Goal: Task Accomplishment & Management: Use online tool/utility

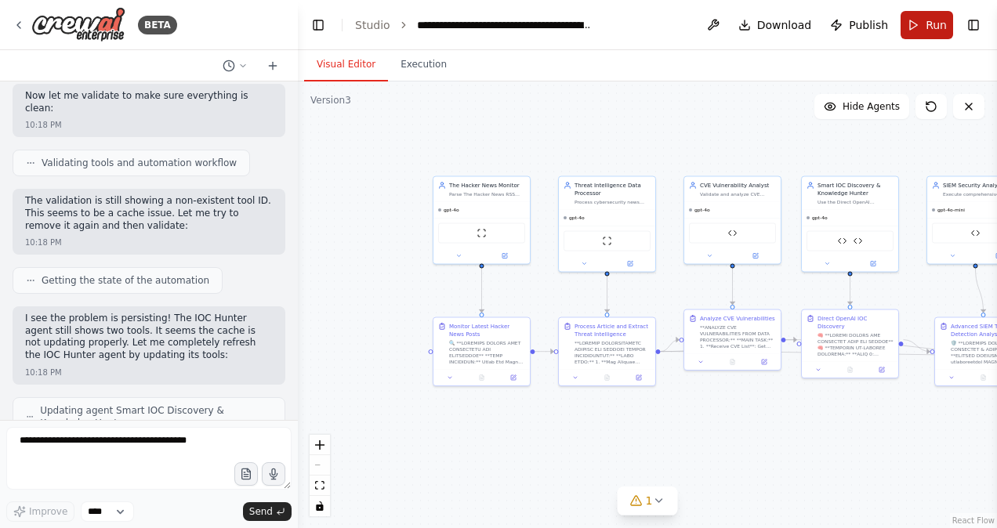
click at [919, 25] on button "Run" at bounding box center [927, 25] width 53 height 28
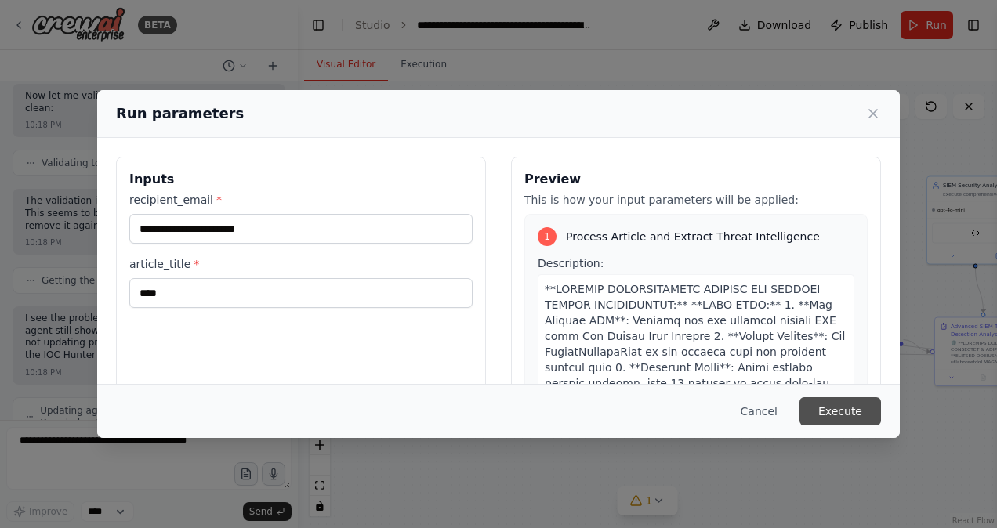
click at [841, 405] on button "Execute" at bounding box center [841, 412] width 82 height 28
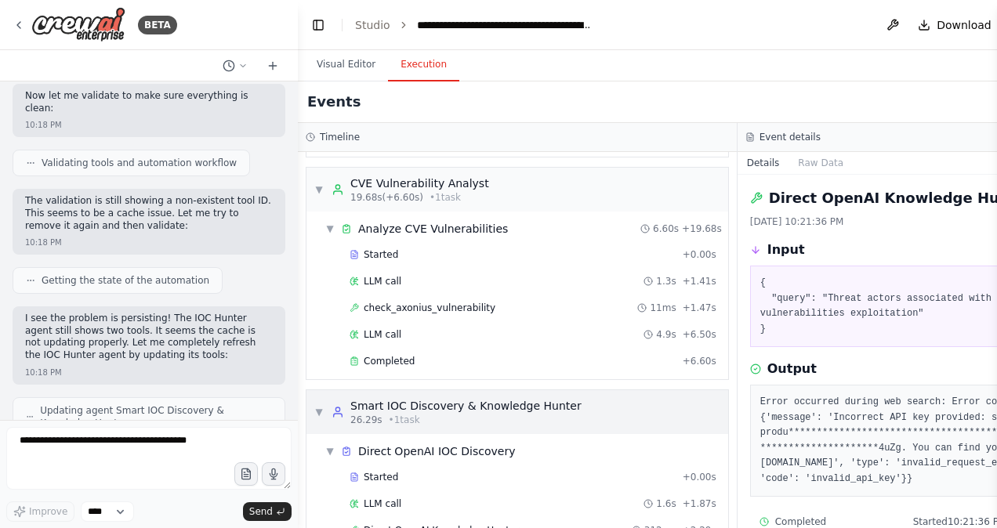
scroll to position [491, 0]
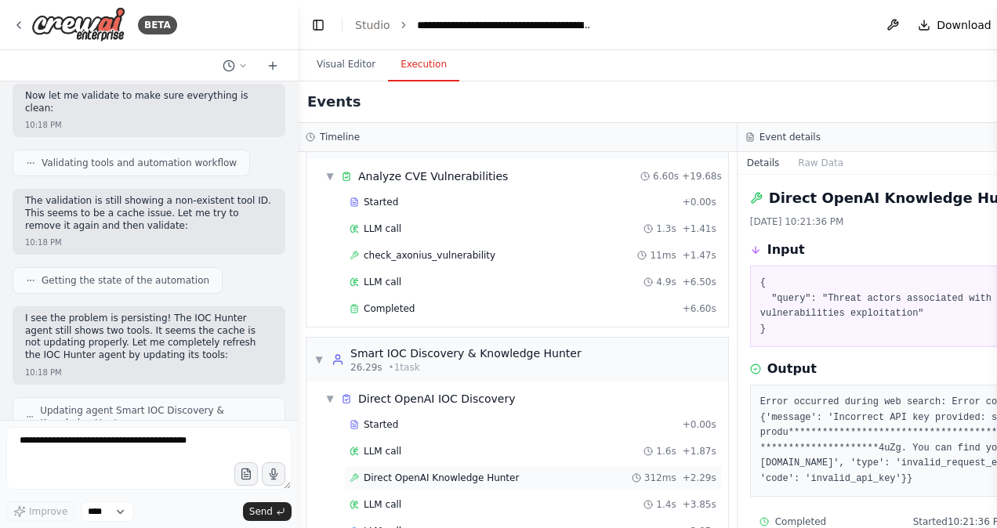
click at [436, 472] on span "Direct OpenAI Knowledge Hunter" at bounding box center [441, 478] width 155 height 13
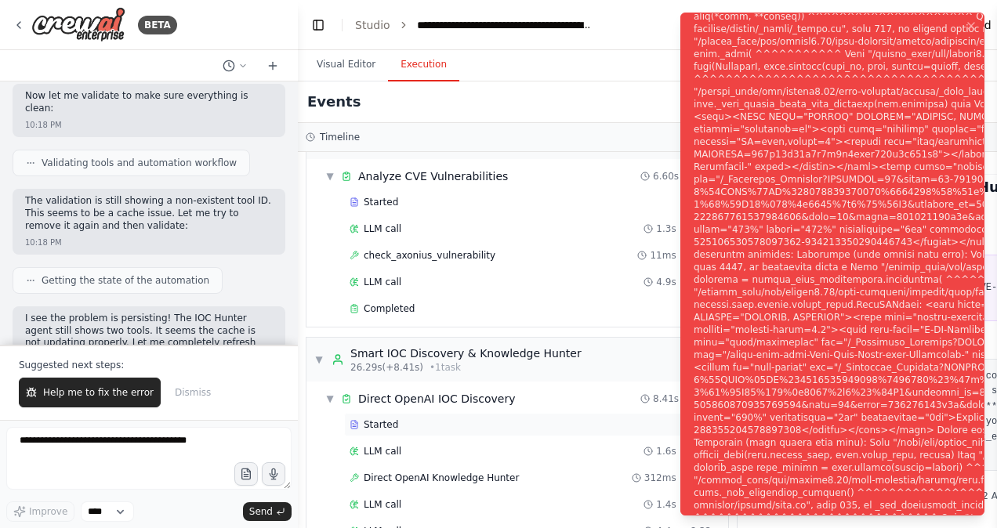
scroll to position [639, 0]
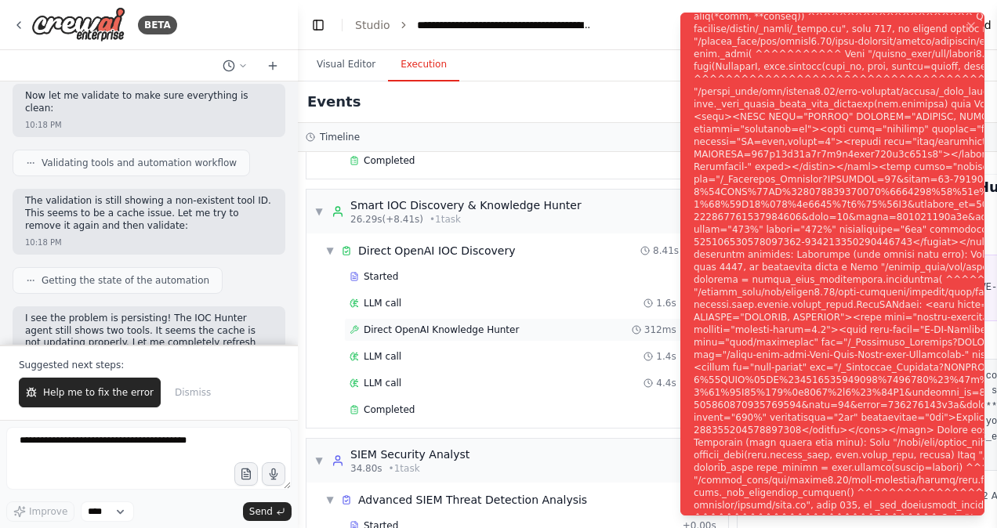
click at [459, 324] on span "Direct OpenAI Knowledge Hunter" at bounding box center [441, 330] width 155 height 13
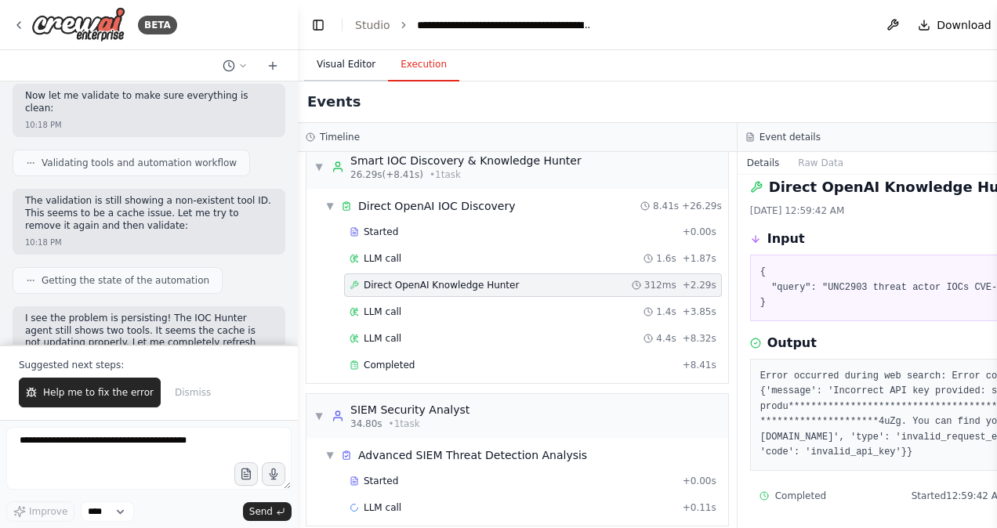
click at [341, 71] on button "Visual Editor" at bounding box center [346, 65] width 84 height 33
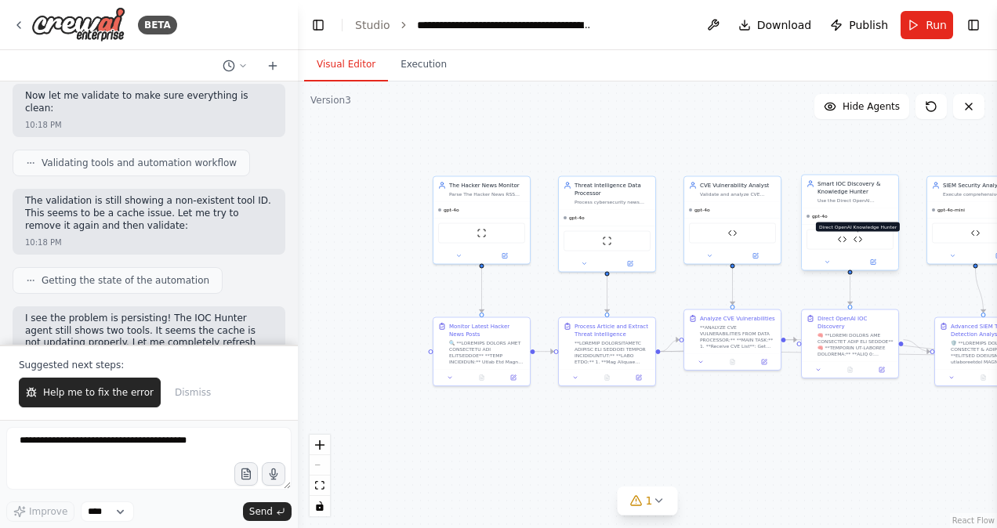
click at [859, 238] on img at bounding box center [858, 239] width 9 height 9
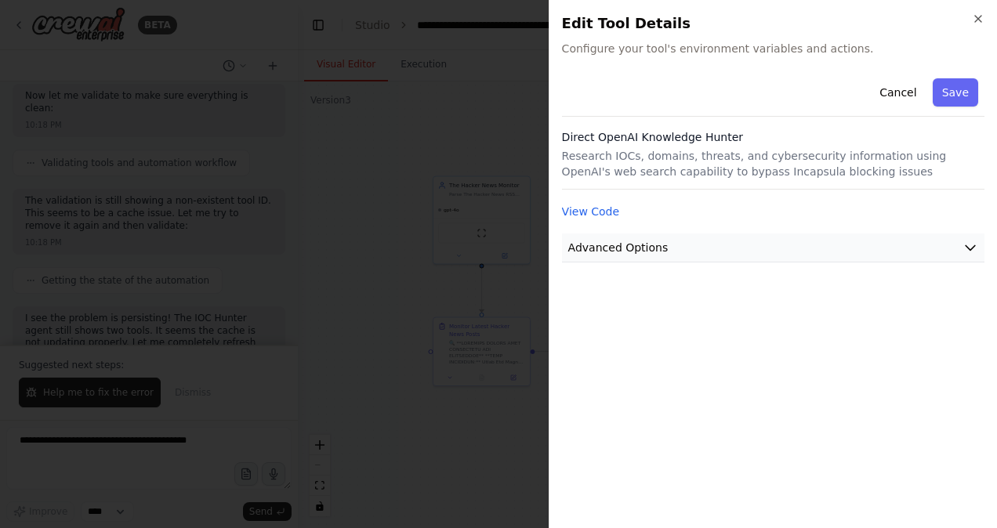
click at [835, 244] on button "Advanced Options" at bounding box center [773, 248] width 423 height 29
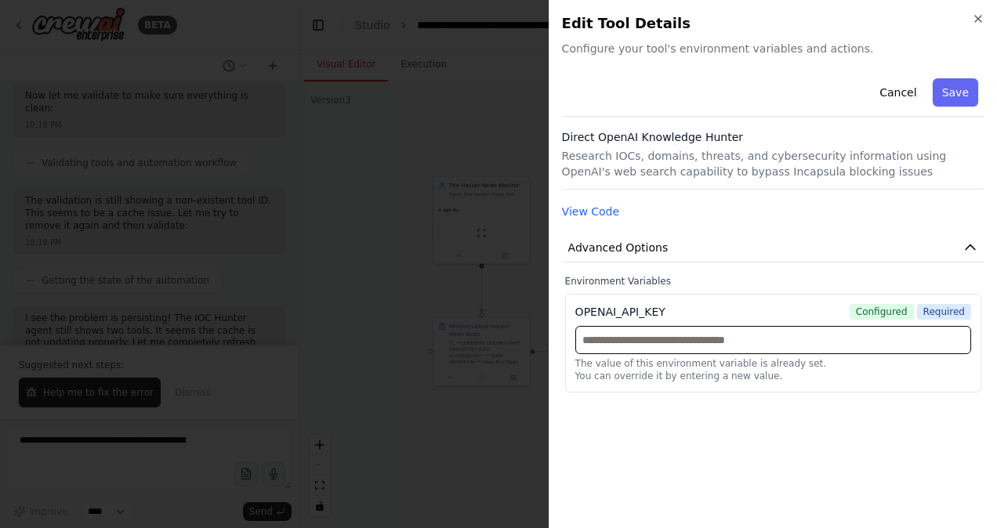
click at [710, 341] on input "text" at bounding box center [774, 340] width 396 height 28
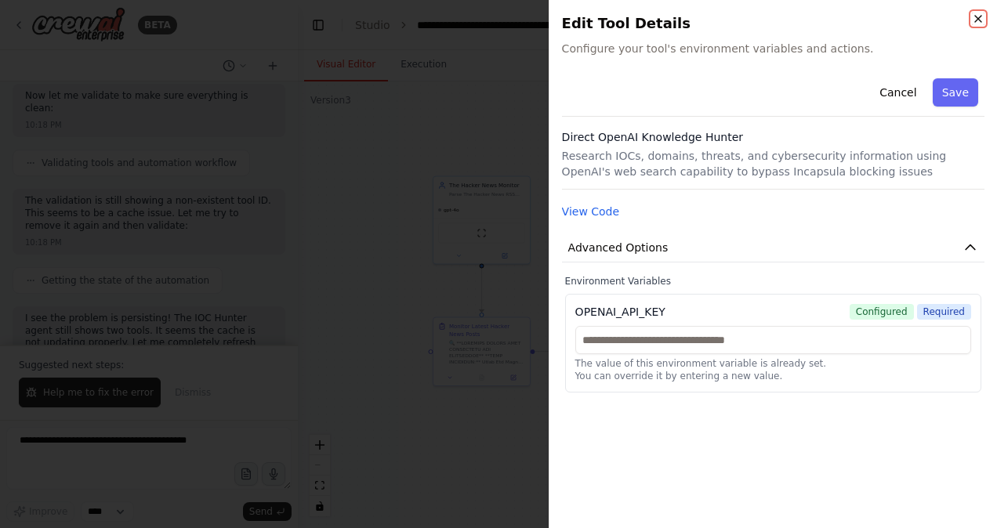
click at [977, 19] on icon "button" at bounding box center [978, 19] width 6 height 6
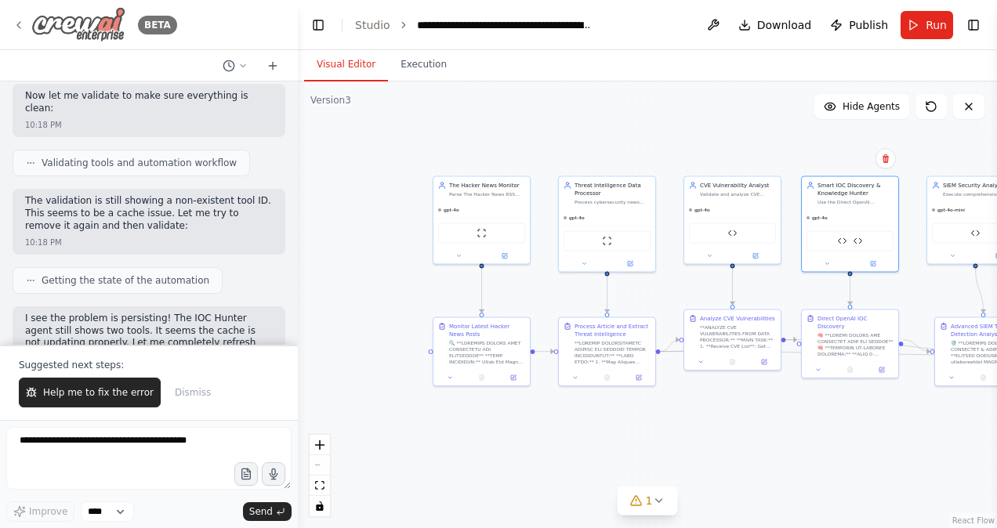
click at [20, 24] on icon at bounding box center [19, 25] width 13 height 13
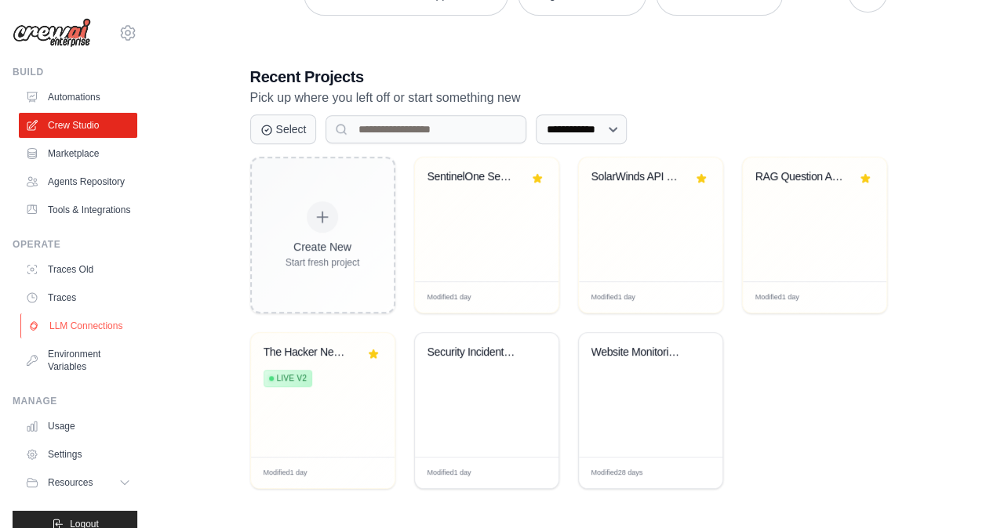
click at [71, 339] on link "LLM Connections" at bounding box center [79, 326] width 118 height 25
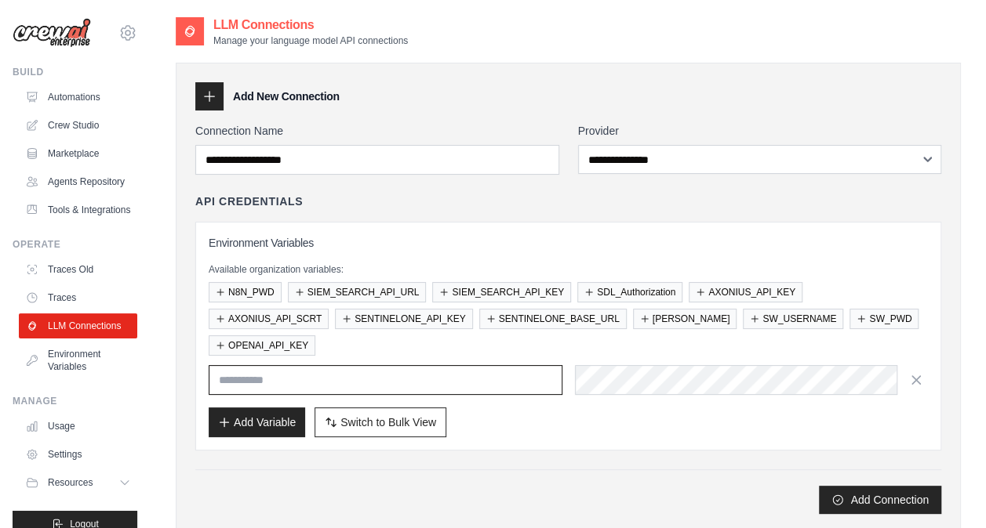
type input "**********"
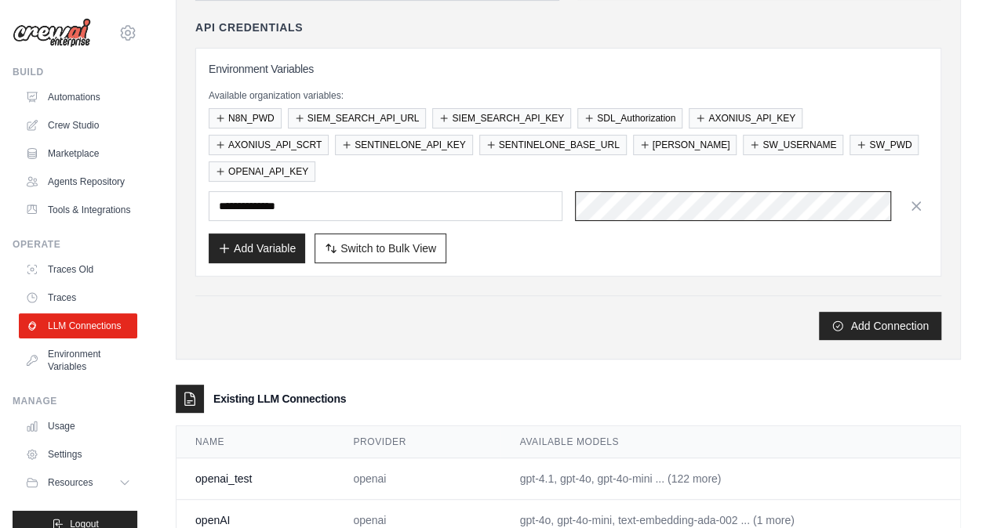
click at [517, 191] on div "**********" at bounding box center [568, 206] width 719 height 30
click at [985, 149] on html "suraj.nayak@ab-inbev.com Settings Build Automations Resources" at bounding box center [493, 225] width 986 height 798
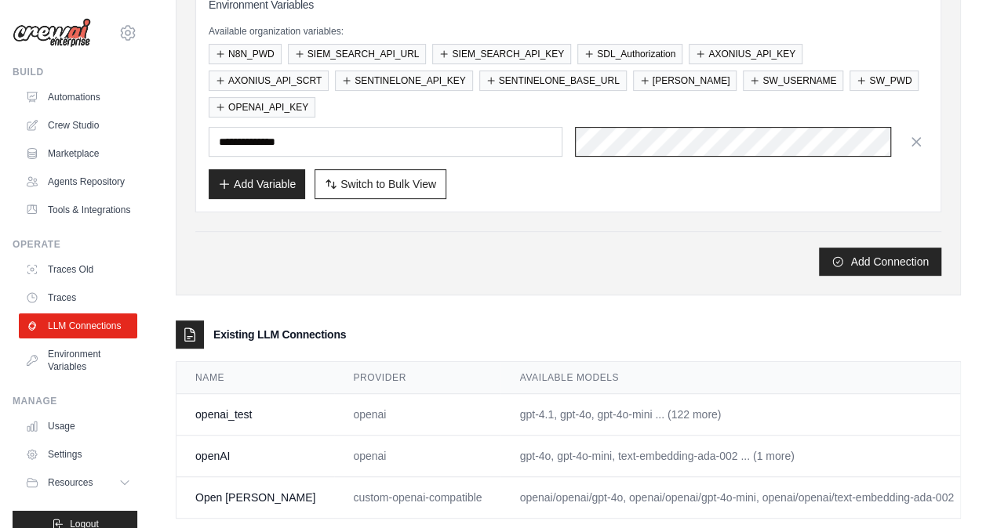
scroll to position [237, 0]
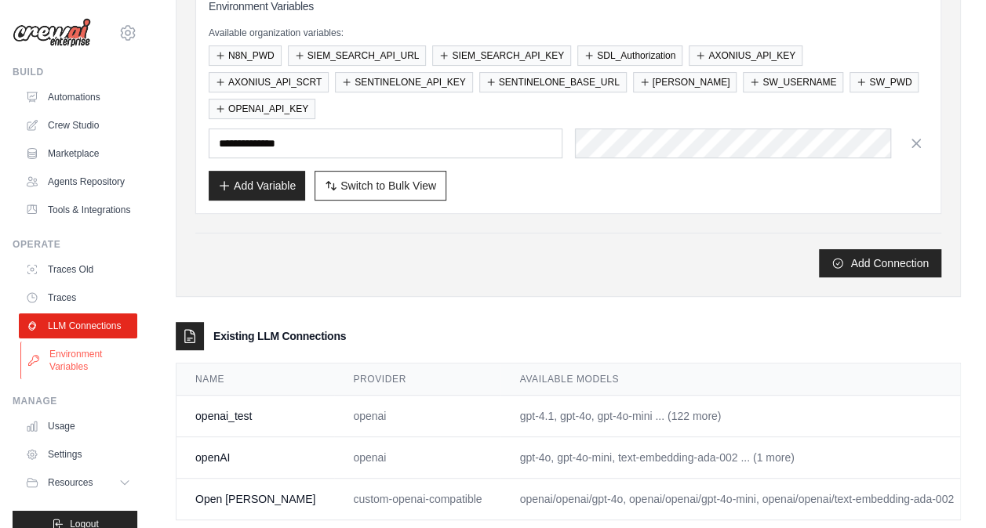
click at [65, 379] on link "Environment Variables" at bounding box center [79, 361] width 118 height 38
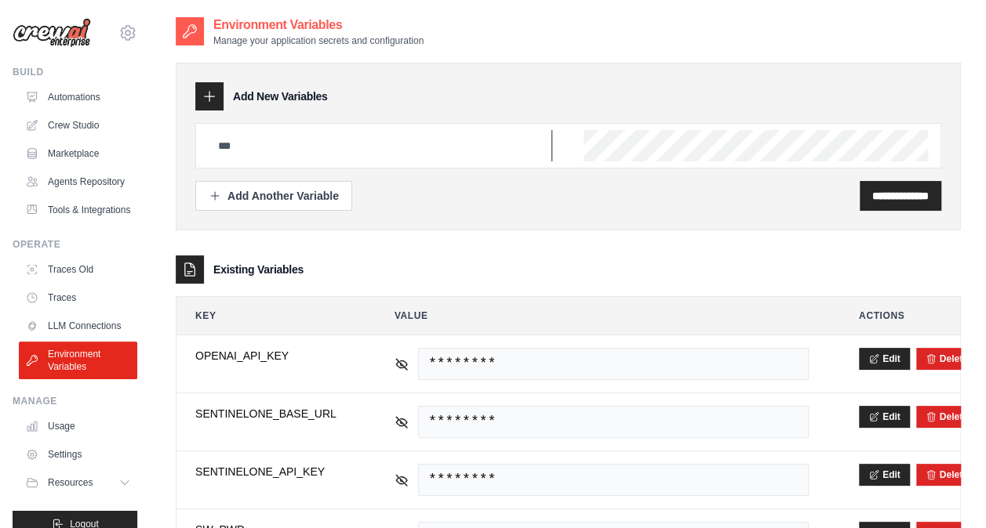
type input "**********"
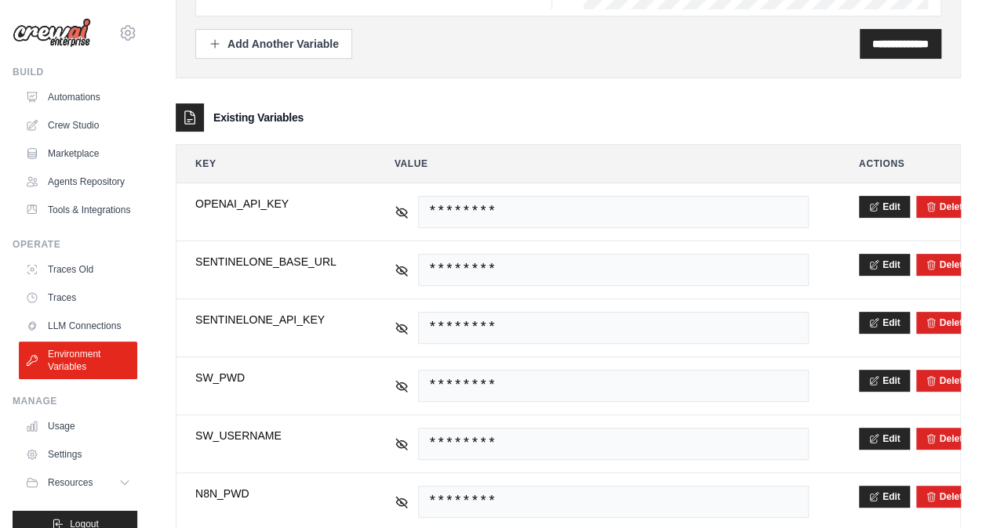
scroll to position [155, 0]
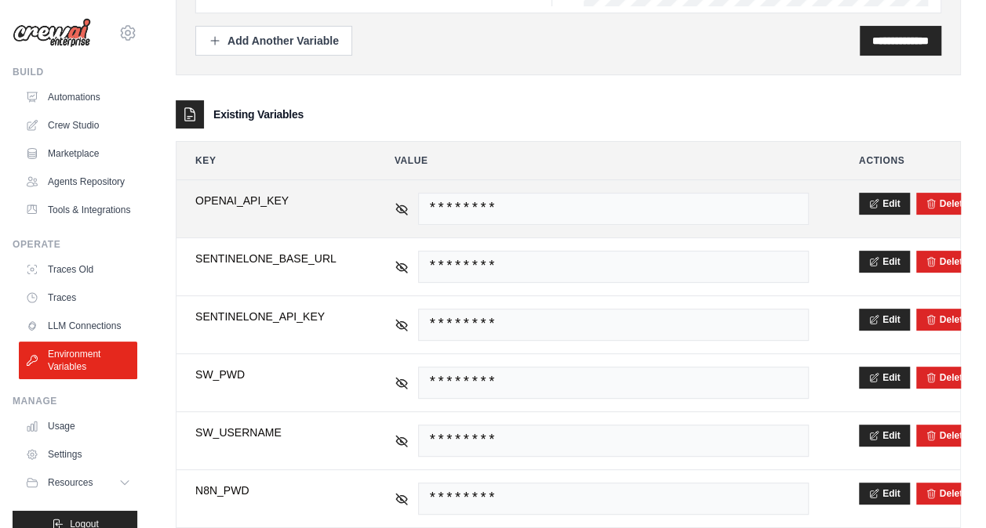
click at [538, 193] on span "********" at bounding box center [613, 209] width 390 height 32
click at [509, 201] on span "********" at bounding box center [613, 209] width 390 height 32
click at [403, 209] on icon at bounding box center [401, 208] width 11 height 7
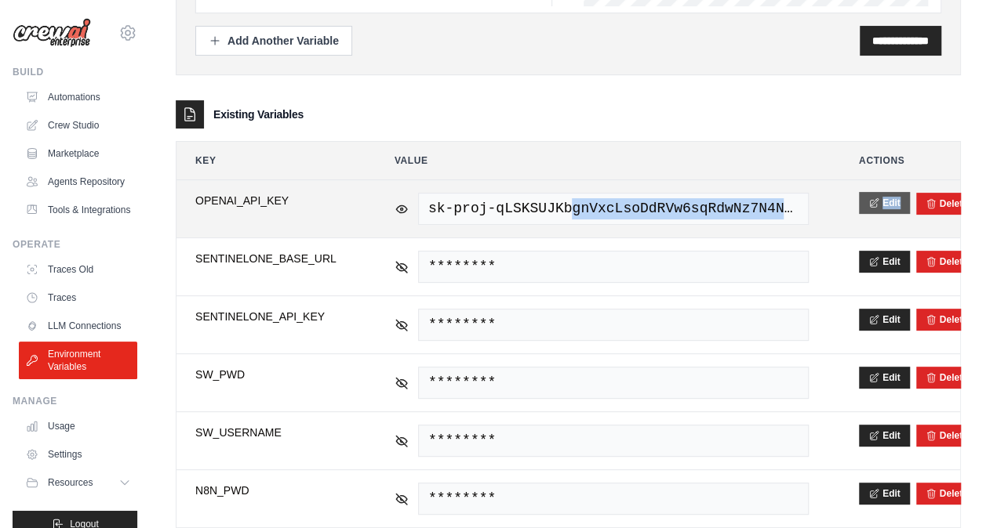
drag, startPoint x: 558, startPoint y: 208, endPoint x: 859, endPoint y: 195, distance: 301.3
click at [859, 195] on tr "**********" at bounding box center [567, 208] width 783 height 57
drag, startPoint x: 859, startPoint y: 195, endPoint x: 779, endPoint y: 208, distance: 81.0
click at [779, 208] on span "sk-proj-qLSKSUJKbgnVxcLsoDdRVw6sqRdwNz7N4Nv5tmHHqc99GpJXAq2zjtN1crXNE1uFVJdIKBV…" at bounding box center [613, 209] width 390 height 32
click at [766, 208] on span "sk-proj-qLSKSUJKbgnVxcLsoDdRVw6sqRdwNz7N4Nv5tmHHqc99GpJXAq2zjtN1crXNE1uFVJdIKBV…" at bounding box center [613, 209] width 390 height 32
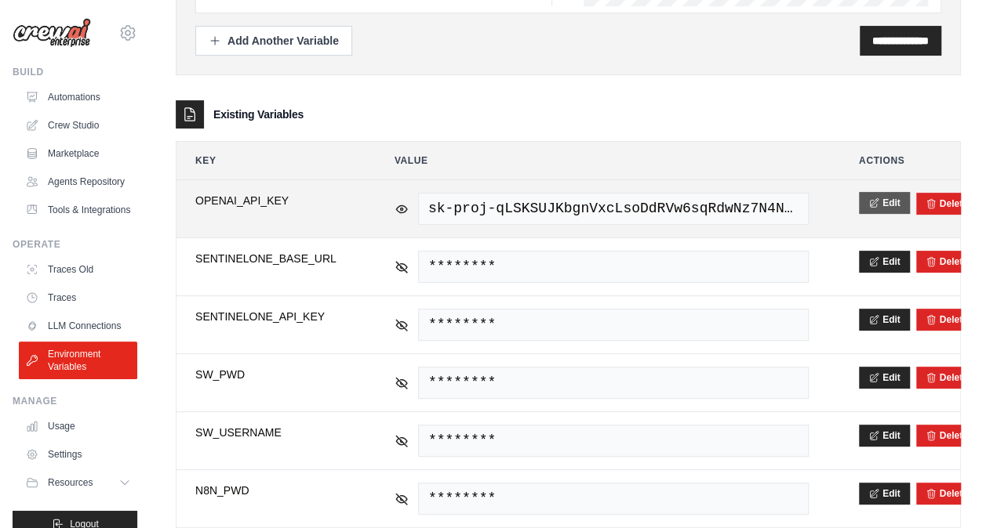
click at [897, 202] on button "Edit" at bounding box center [884, 203] width 51 height 22
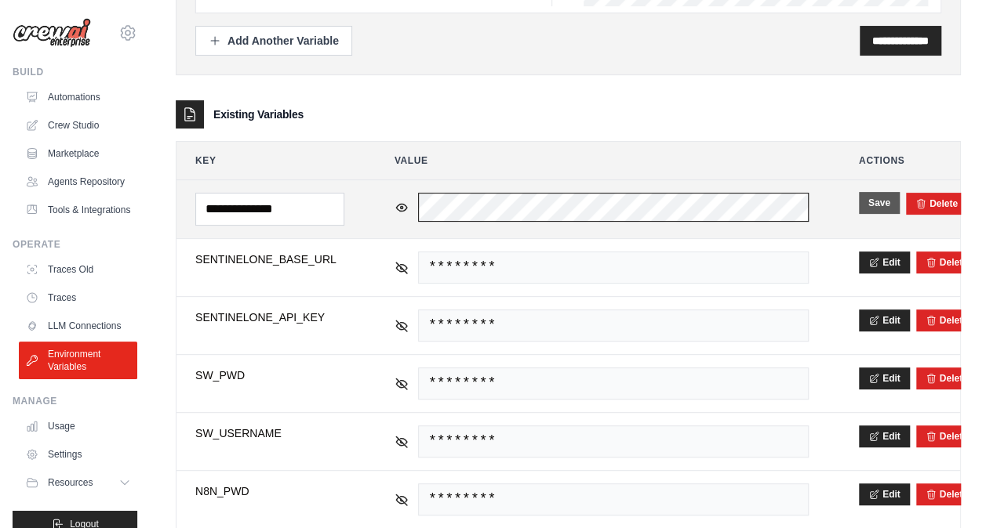
scroll to position [0, 761]
click at [870, 200] on tr "**********" at bounding box center [567, 209] width 783 height 58
click at [826, 201] on td "sk-proj-qLSKSUJKbgnVxcLsoDdRVw6sqRdwNz7N4Nv5tmHHqc99GpJXAq2zjtN1crXNE1uFVJdIKBV…" at bounding box center [602, 209] width 452 height 58
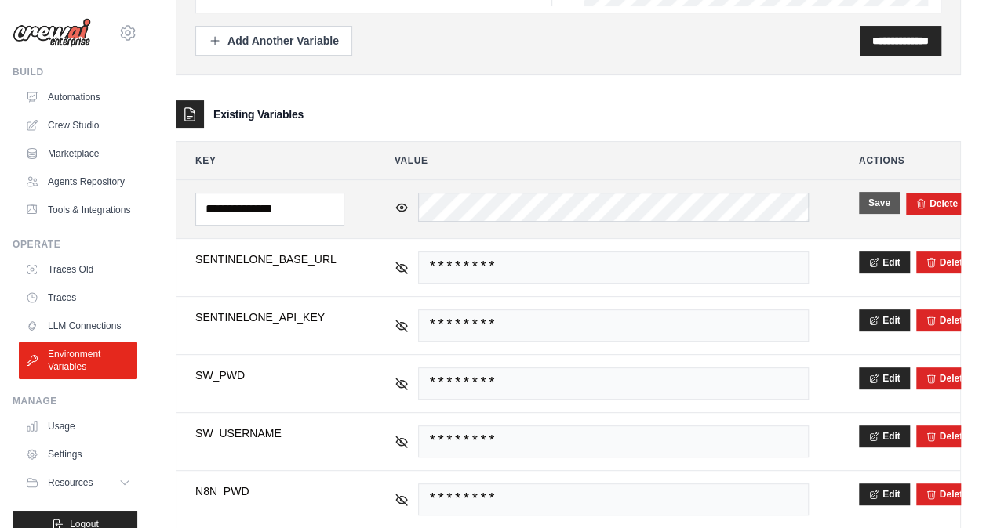
scroll to position [0, 0]
click at [881, 203] on button "Save" at bounding box center [879, 203] width 41 height 22
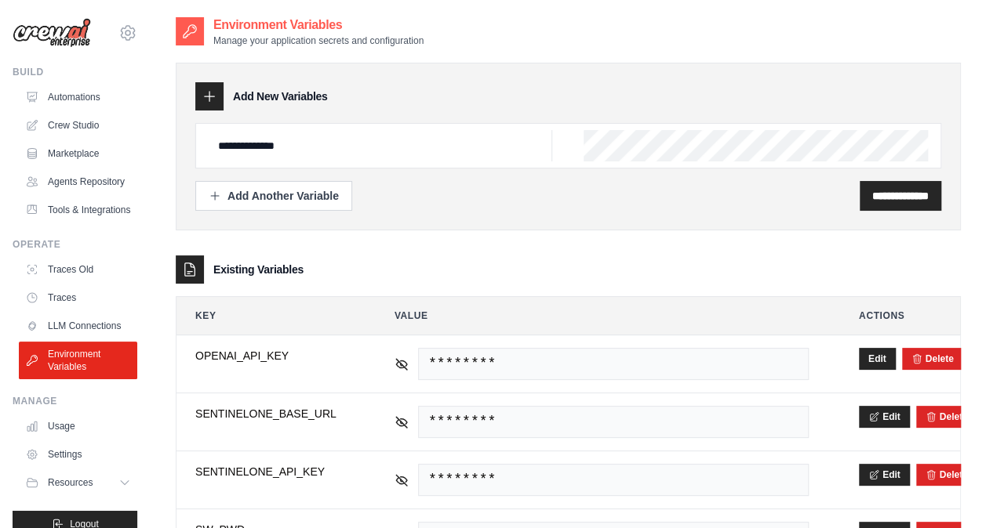
scroll to position [0, 710]
click at [985, 140] on html "suraj.nayak@ab-inbev.com Settings Build Automations Resources" at bounding box center [493, 478] width 986 height 957
click at [899, 42] on div "Environment Variables Manage your application secrets and configuration" at bounding box center [568, 31] width 785 height 31
click at [579, 122] on div "**********" at bounding box center [568, 147] width 785 height 168
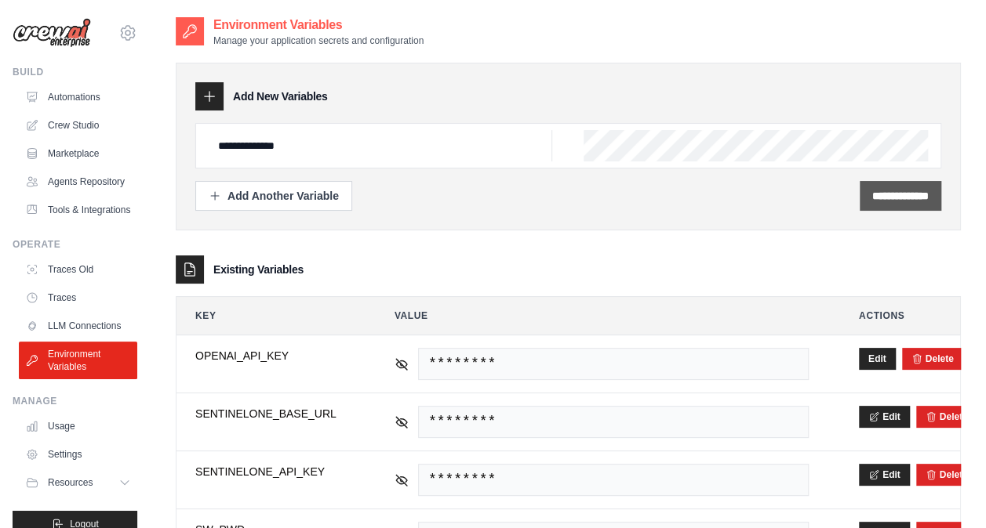
click at [896, 191] on input "**********" at bounding box center [900, 196] width 56 height 16
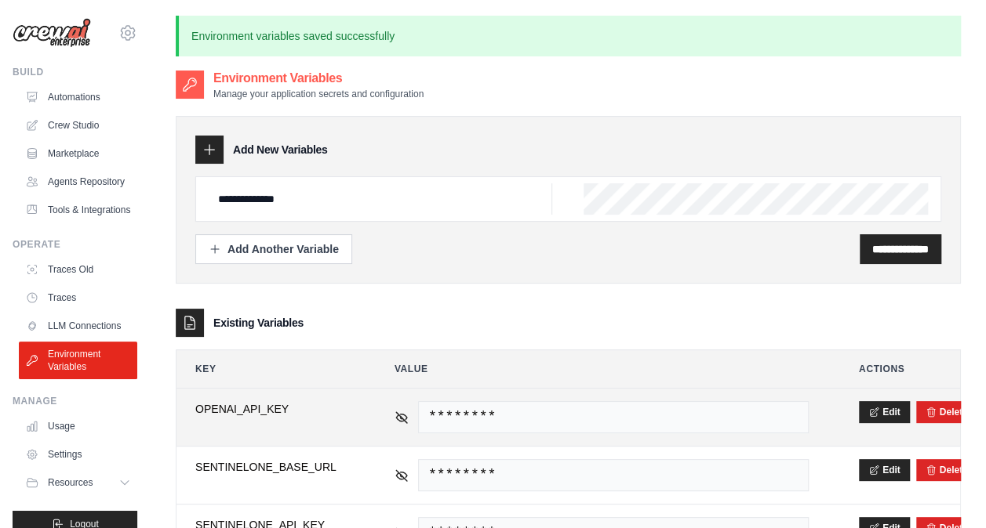
scroll to position [0, 710]
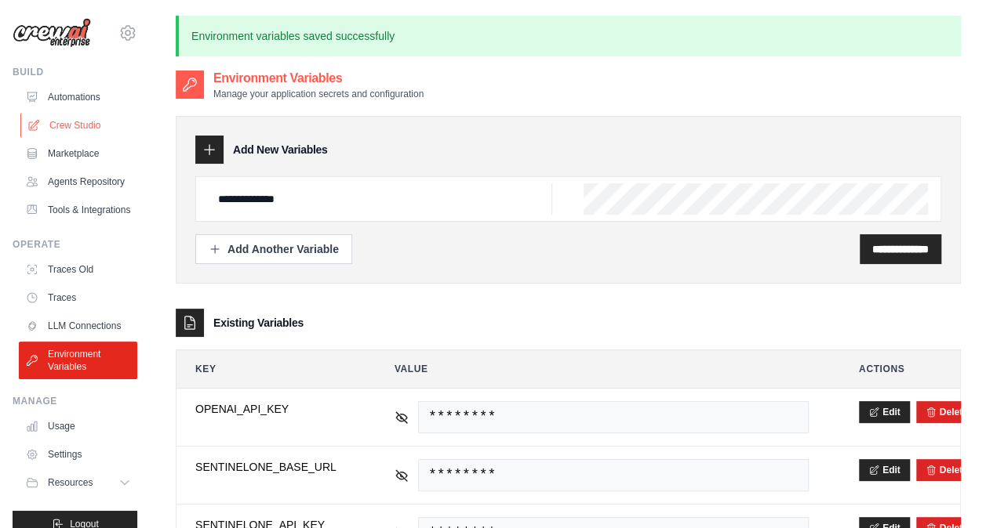
click at [58, 120] on link "Crew Studio" at bounding box center [79, 125] width 118 height 25
click at [63, 125] on link "Crew Studio" at bounding box center [79, 125] width 118 height 25
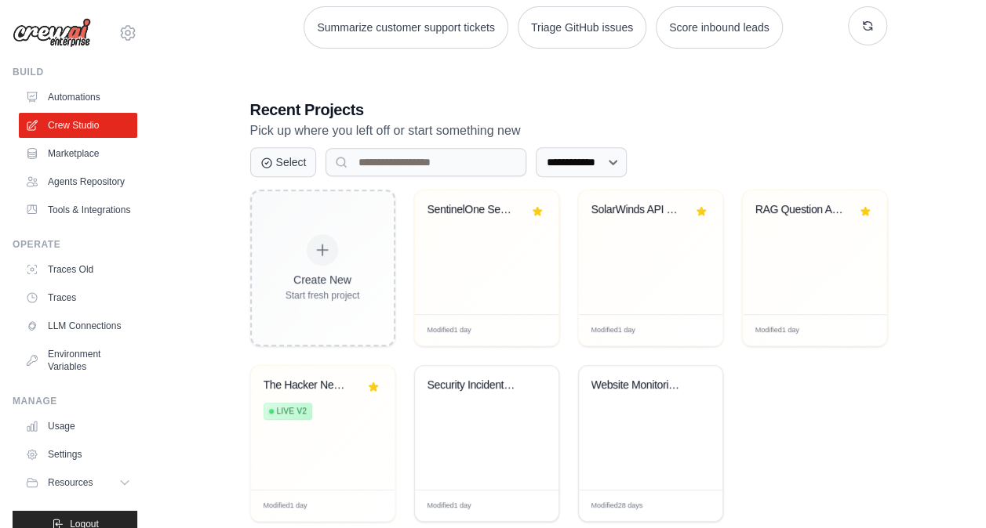
scroll to position [278, 0]
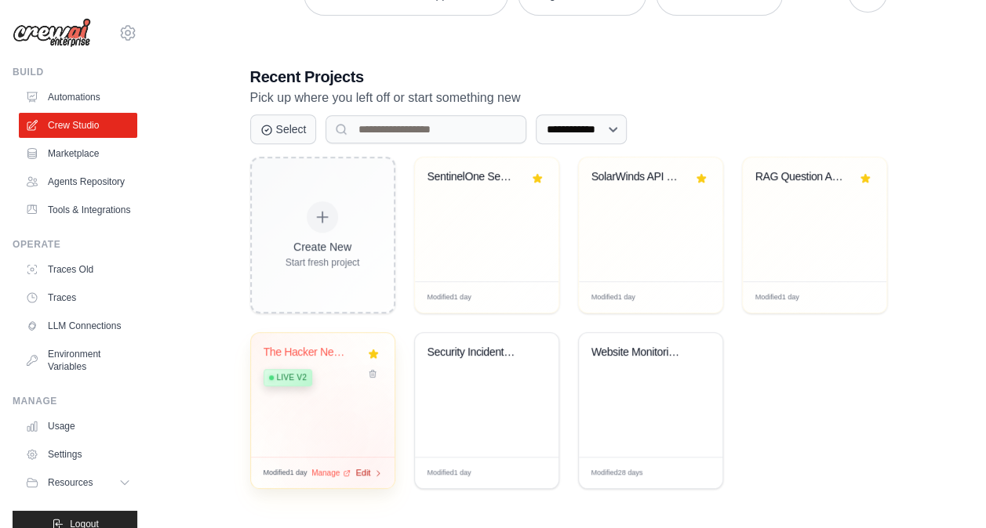
click at [370, 472] on span "Edit" at bounding box center [363, 473] width 15 height 13
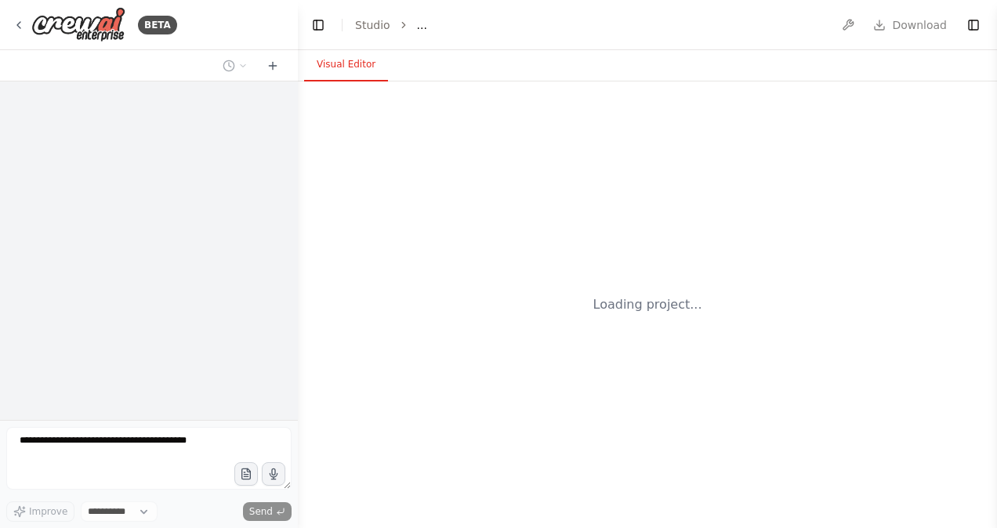
select select "****"
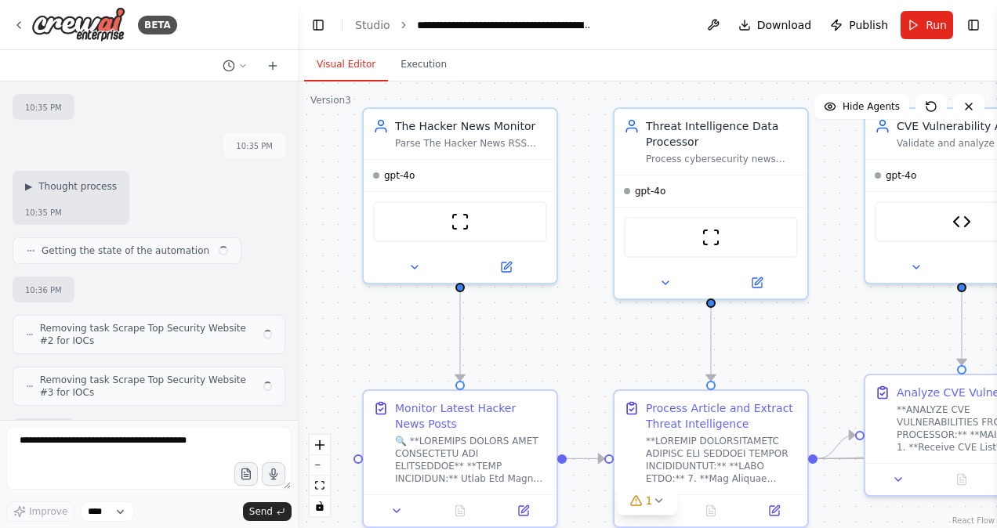
drag, startPoint x: 541, startPoint y: 127, endPoint x: 778, endPoint y: 74, distance: 242.5
click at [778, 74] on div "Visual Editor Execution Version 3 Show Tools Hide Agents .deletable-edge-delete…" at bounding box center [647, 289] width 699 height 478
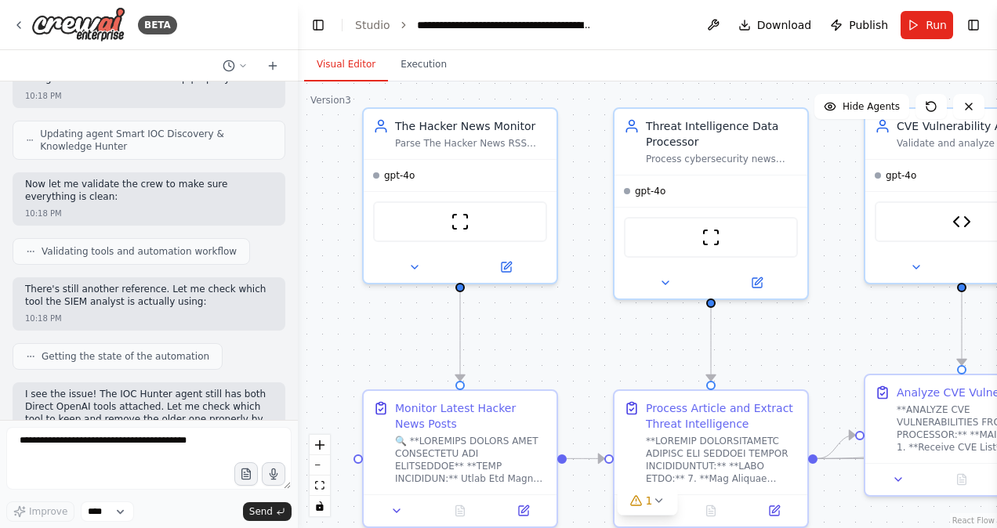
scroll to position [73304, 0]
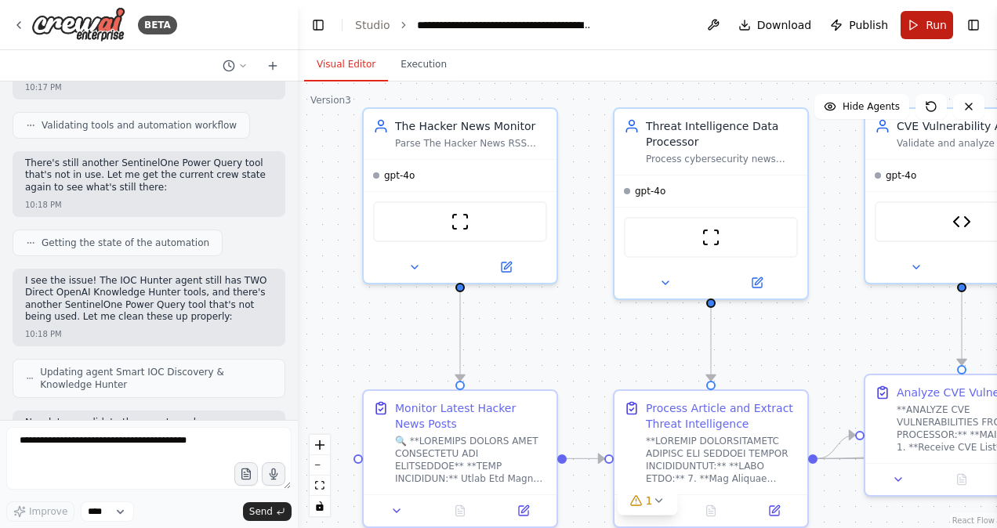
click at [920, 27] on button "Run" at bounding box center [927, 25] width 53 height 28
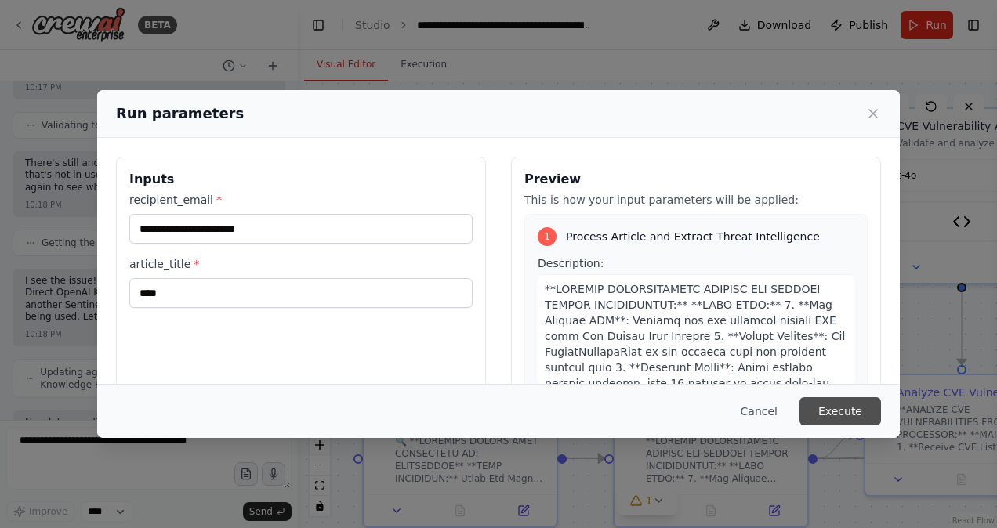
click at [851, 411] on button "Execute" at bounding box center [841, 412] width 82 height 28
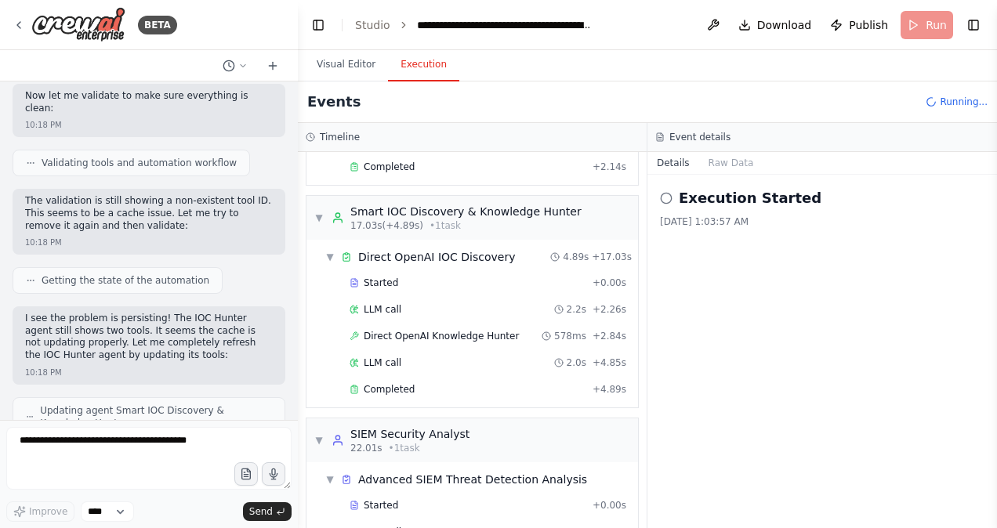
scroll to position [621, 0]
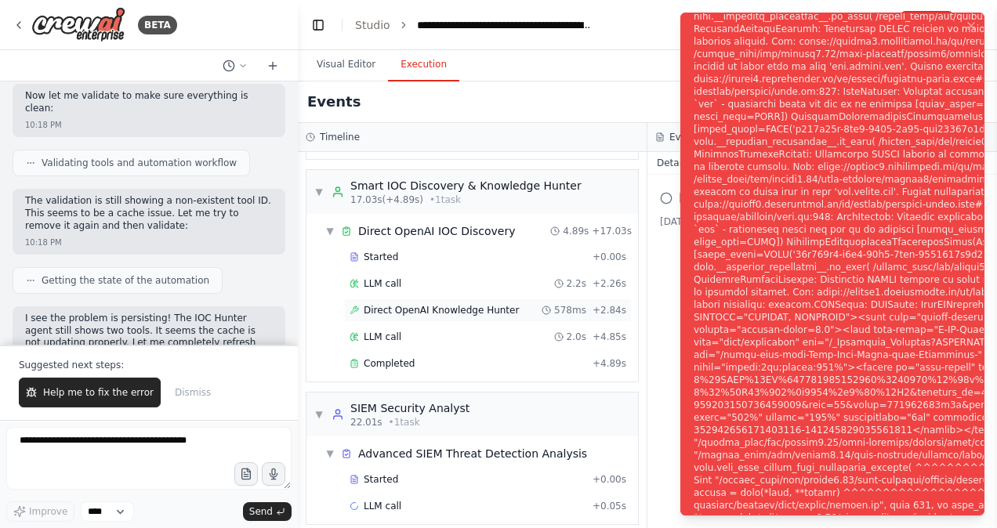
click at [456, 305] on span "Direct OpenAI Knowledge Hunter" at bounding box center [441, 310] width 155 height 13
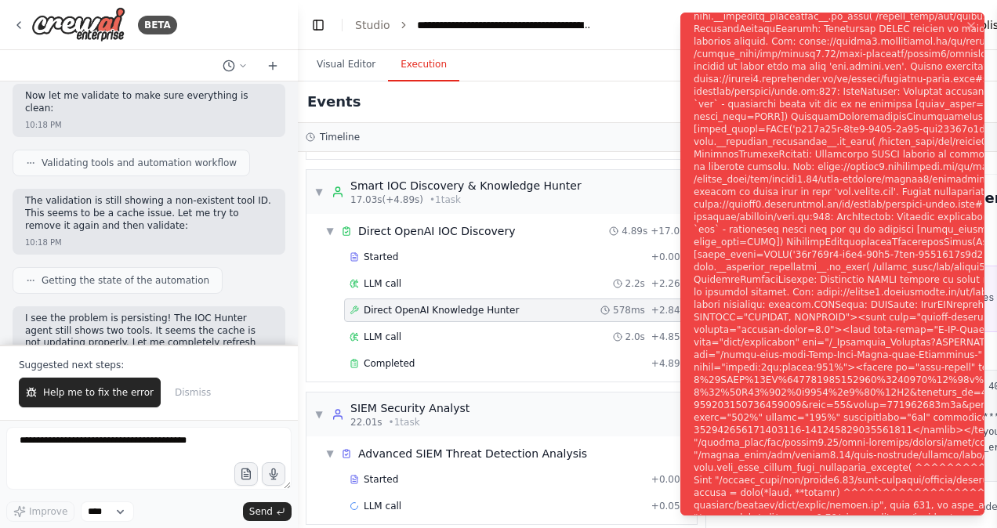
scroll to position [605, 0]
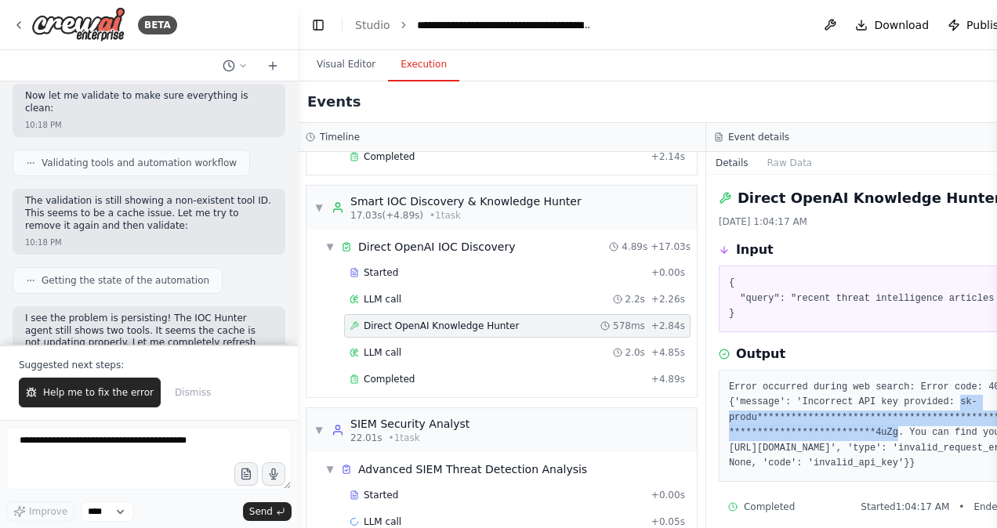
drag, startPoint x: 921, startPoint y: 398, endPoint x: 870, endPoint y: 431, distance: 60.0
click at [870, 431] on pre "**********" at bounding box center [910, 426] width 363 height 92
click at [356, 66] on button "Visual Editor" at bounding box center [346, 65] width 84 height 33
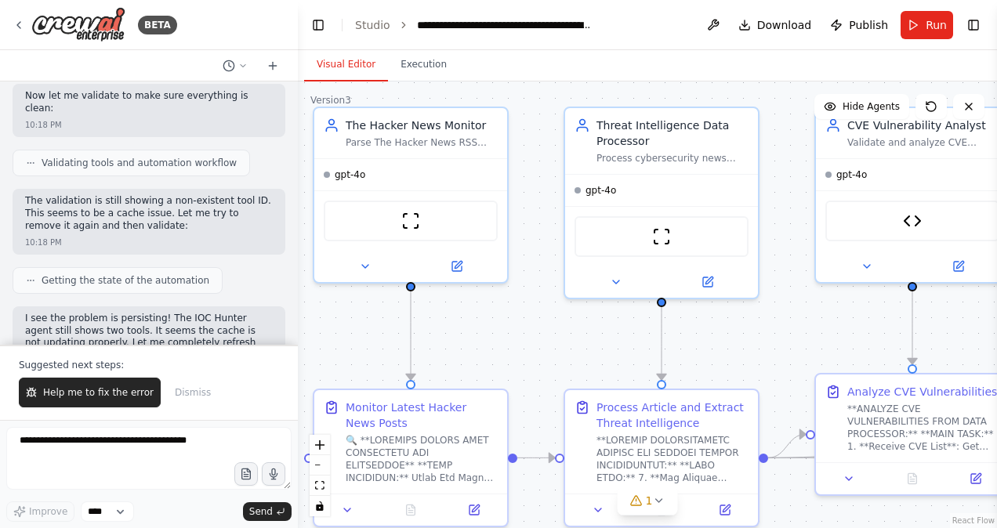
drag, startPoint x: 834, startPoint y: 232, endPoint x: 789, endPoint y: 231, distance: 45.5
click at [789, 231] on div ".deletable-edge-delete-btn { width: 20px; height: 20px; border: 0px solid #ffff…" at bounding box center [647, 305] width 699 height 447
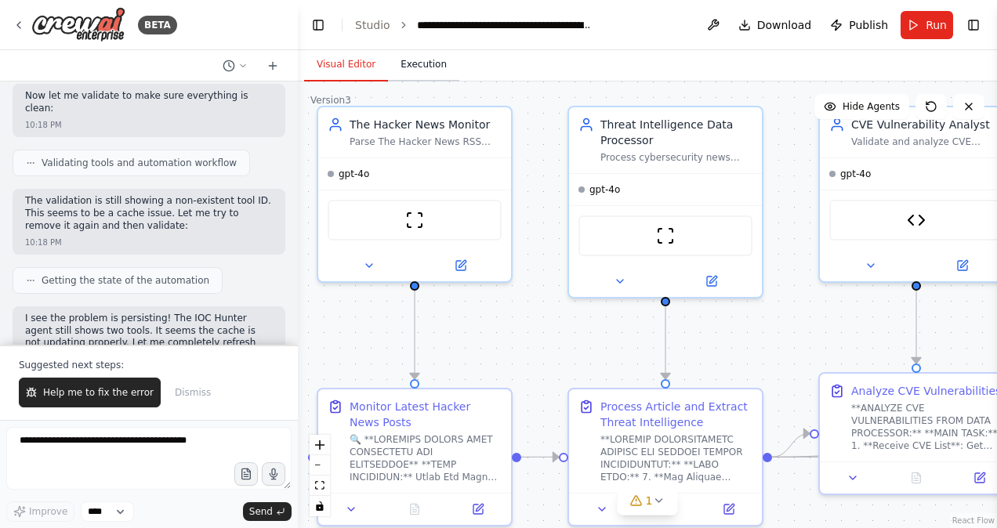
click at [406, 60] on button "Execution" at bounding box center [423, 65] width 71 height 33
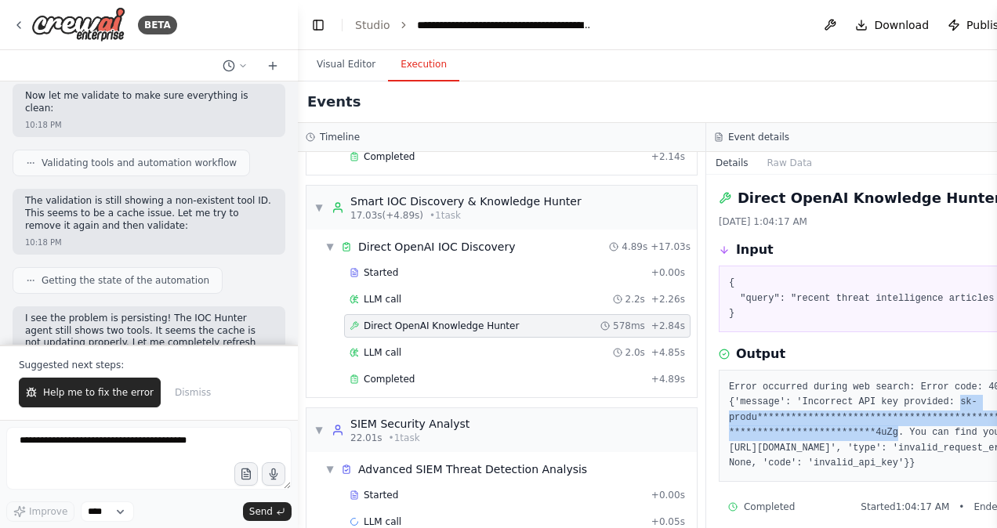
scroll to position [590, 0]
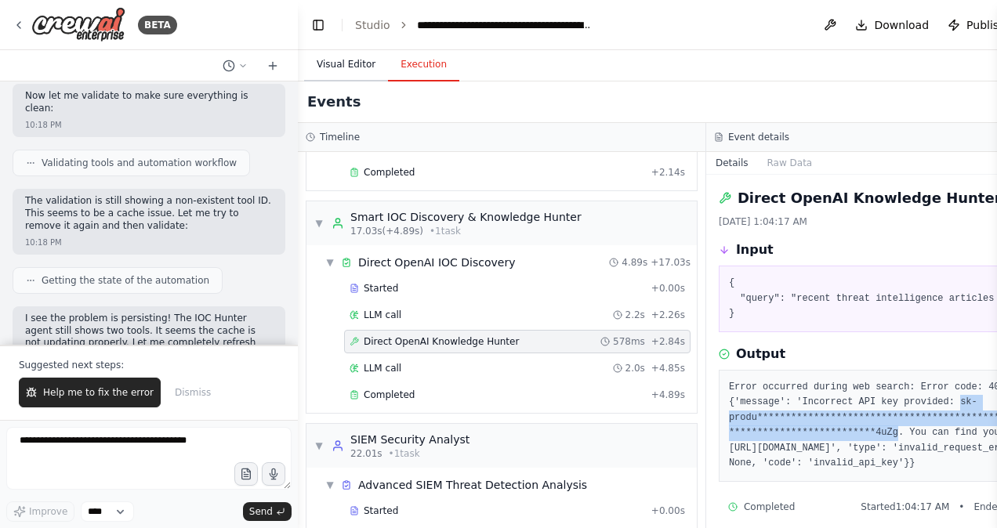
click at [344, 72] on button "Visual Editor" at bounding box center [346, 65] width 84 height 33
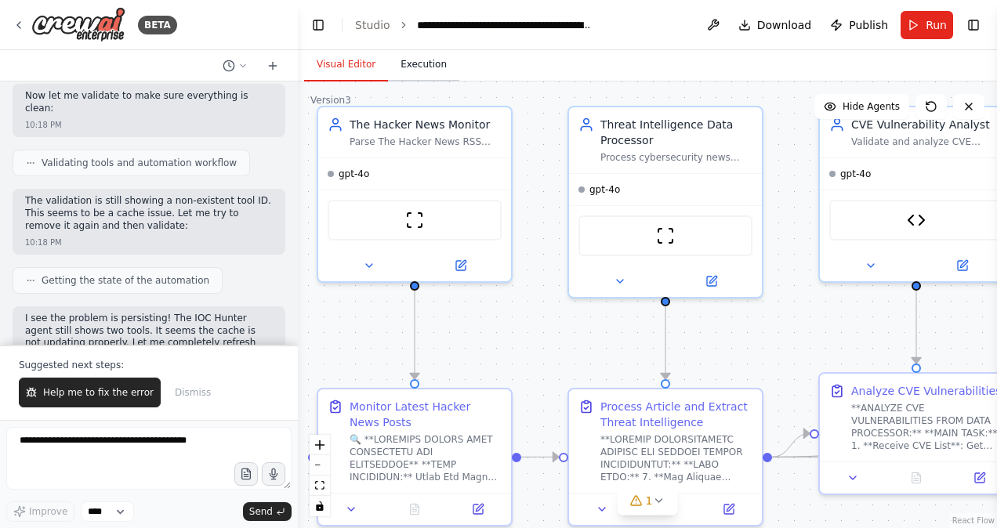
click at [420, 61] on button "Execution" at bounding box center [423, 65] width 71 height 33
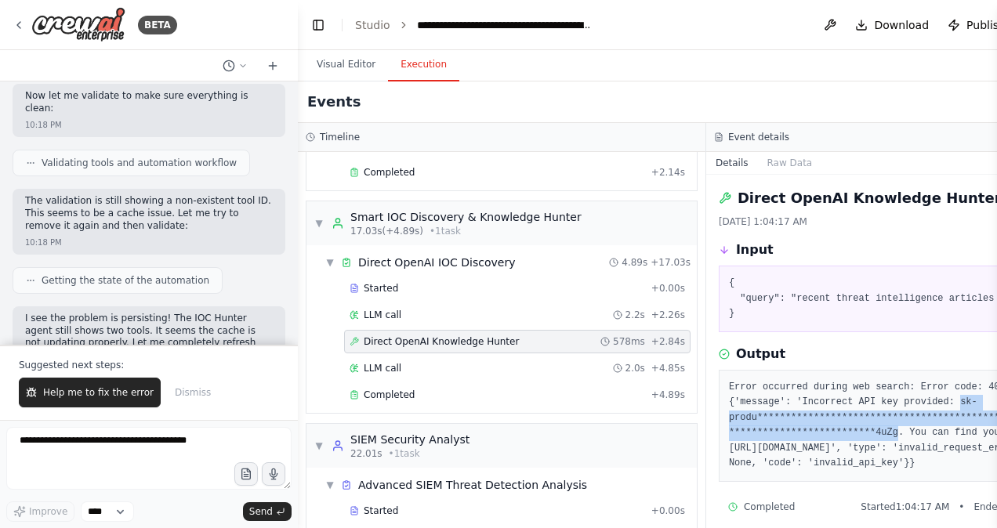
scroll to position [574, 0]
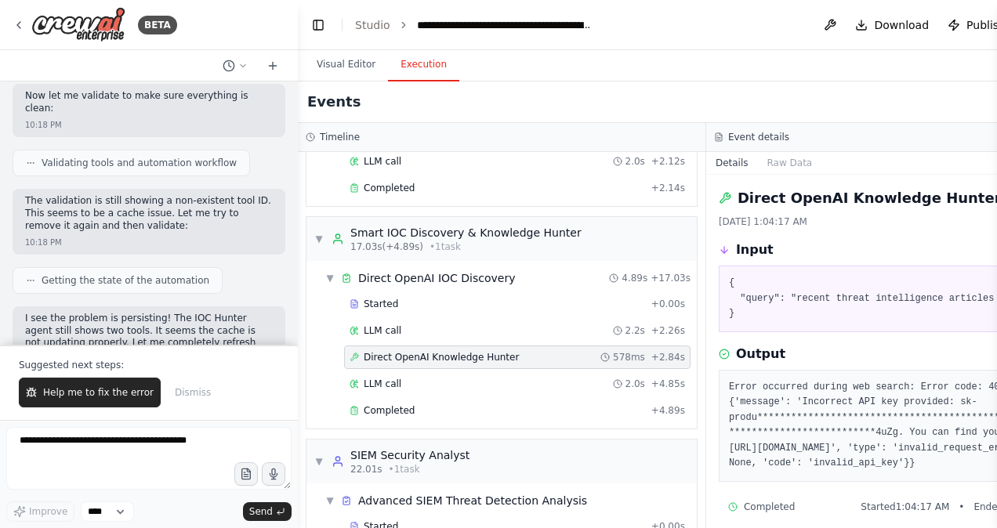
click at [815, 403] on pre "**********" at bounding box center [910, 426] width 363 height 92
drag, startPoint x: 810, startPoint y: 480, endPoint x: 705, endPoint y: 382, distance: 143.7
click at [719, 382] on div "**********" at bounding box center [910, 426] width 383 height 112
copy pre "**********"
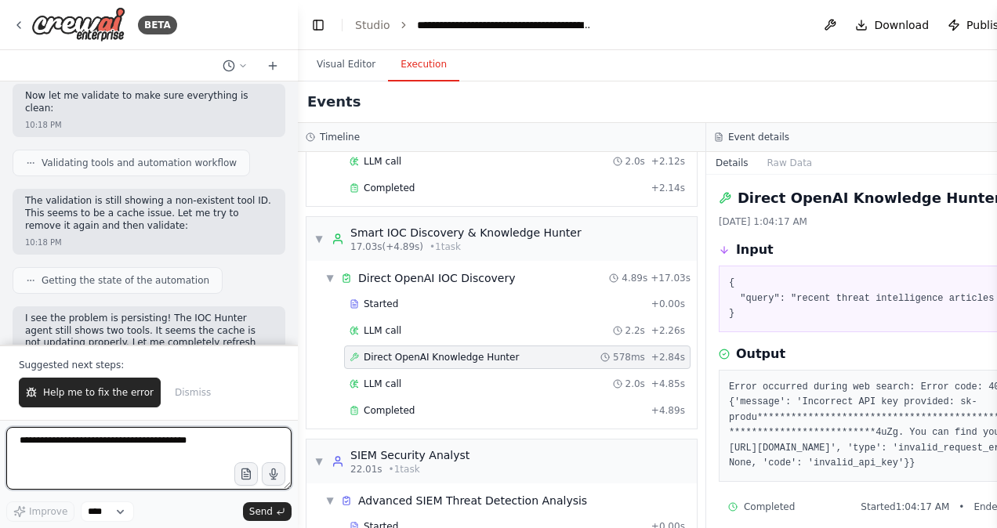
click at [107, 445] on textarea at bounding box center [148, 458] width 285 height 63
paste textarea "**********"
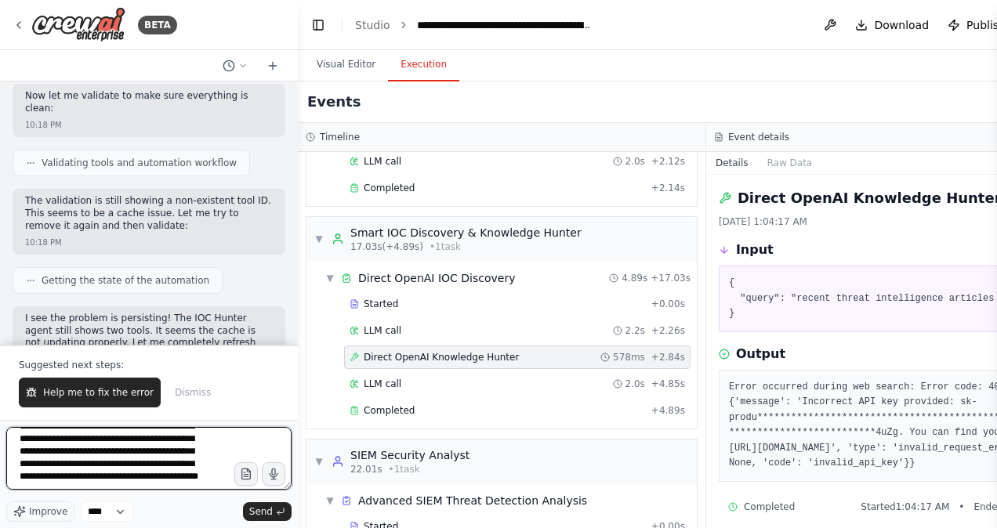
scroll to position [82, 0]
type textarea "**********"
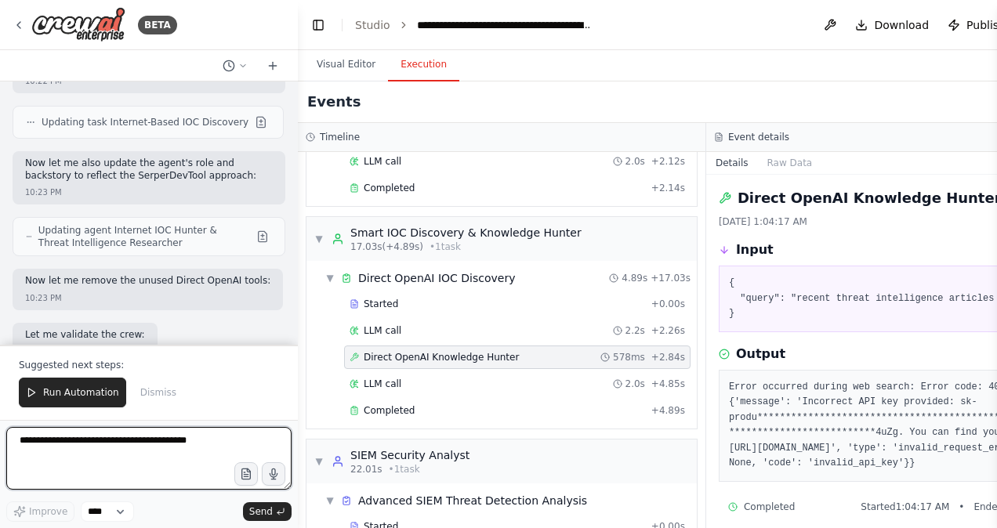
scroll to position [75807, 0]
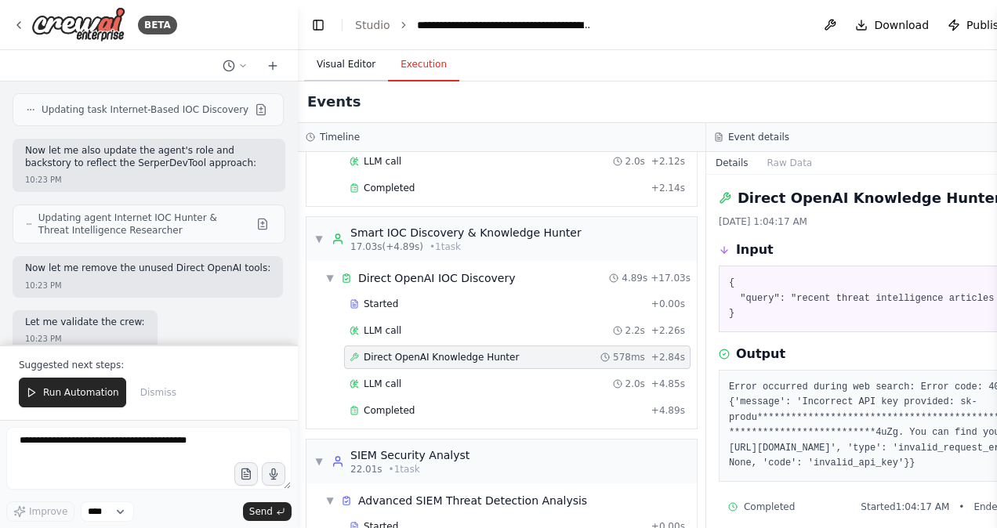
click at [345, 62] on button "Visual Editor" at bounding box center [346, 65] width 84 height 33
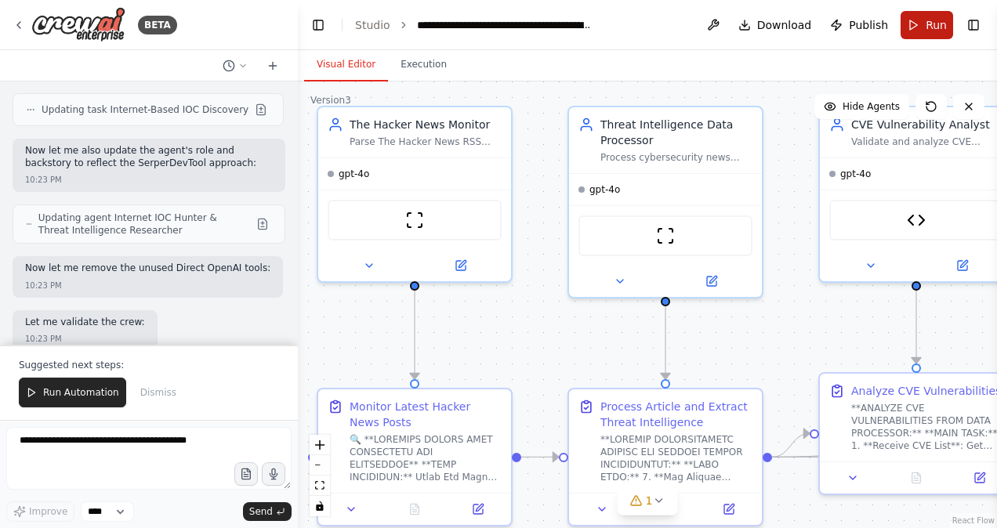
click at [920, 25] on button "Run" at bounding box center [927, 25] width 53 height 28
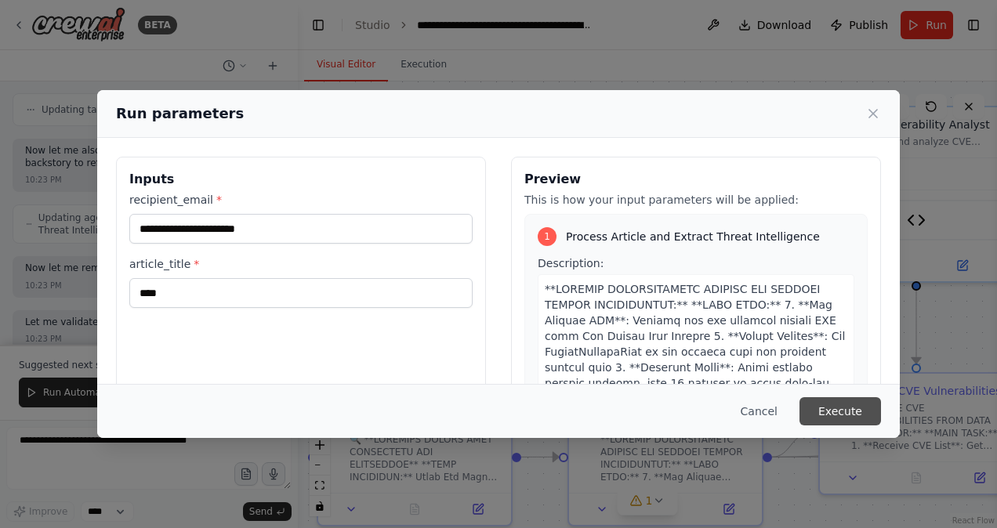
click at [837, 401] on button "Execute" at bounding box center [841, 412] width 82 height 28
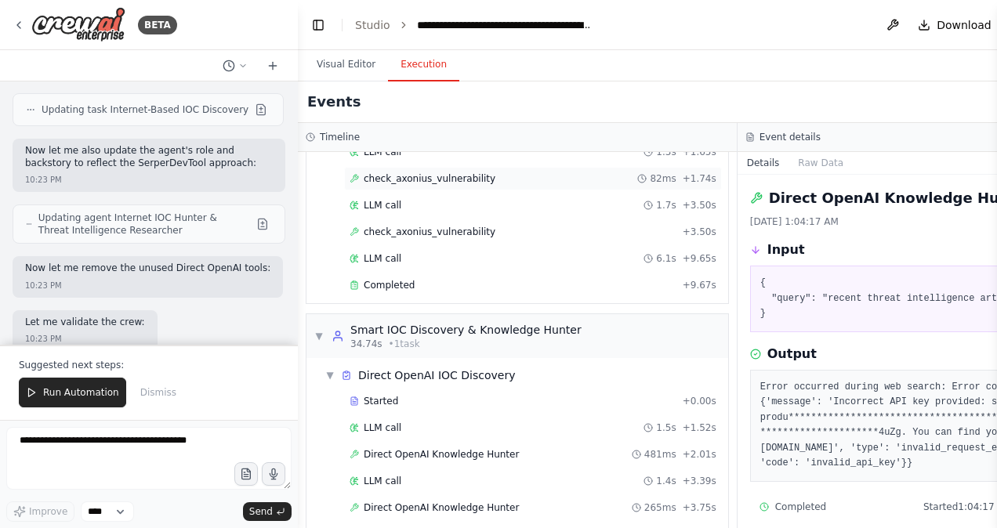
scroll to position [569, 0]
click at [455, 447] on span "Direct OpenAI Knowledge Hunter" at bounding box center [441, 453] width 155 height 13
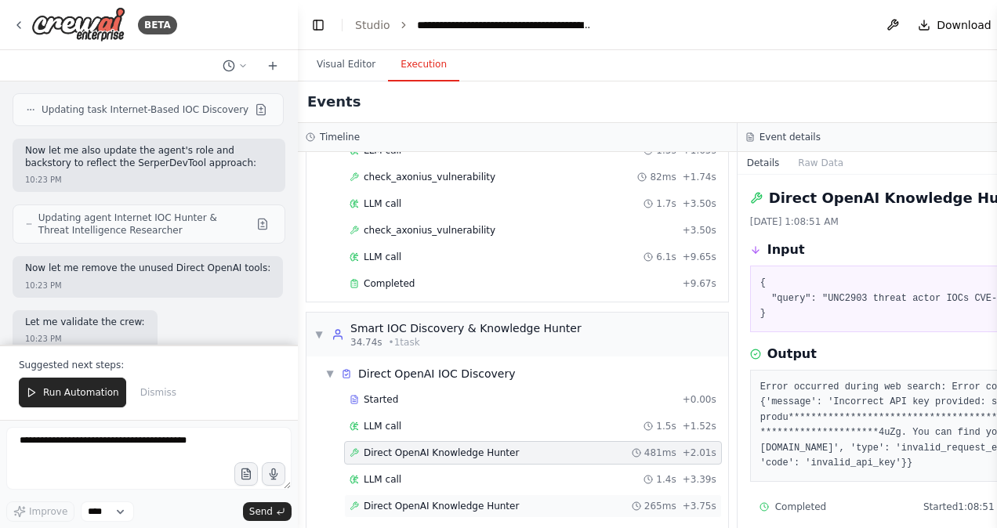
click at [470, 500] on span "Direct OpenAI Knowledge Hunter" at bounding box center [441, 506] width 155 height 13
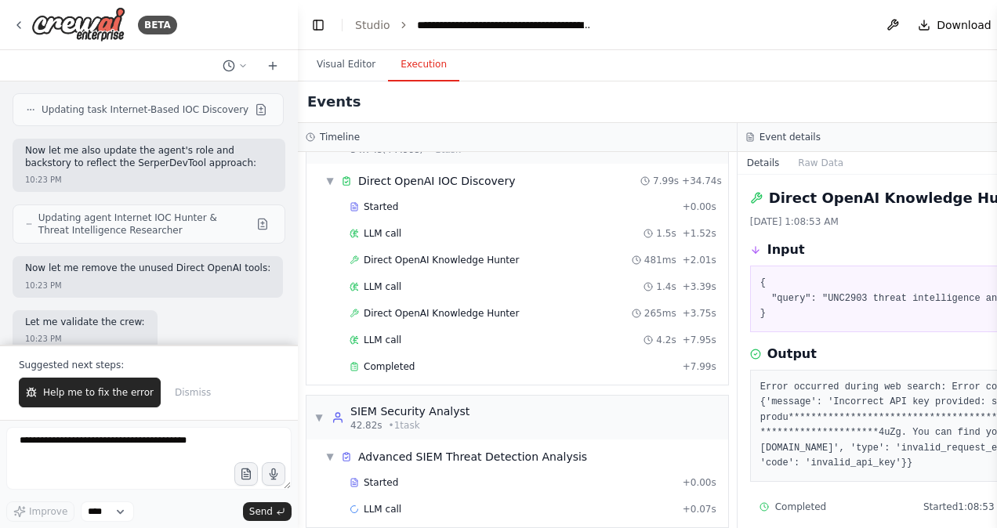
scroll to position [11, 0]
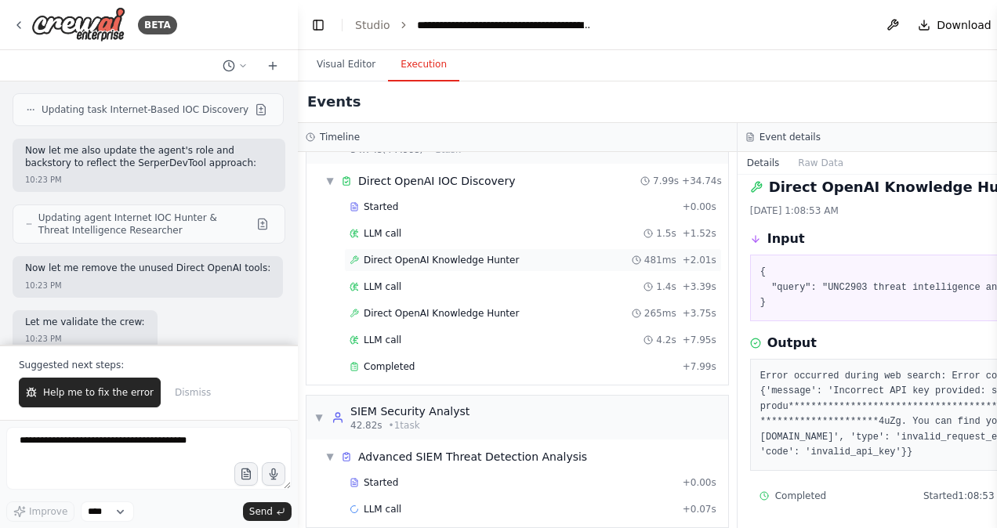
click at [454, 254] on span "Direct OpenAI Knowledge Hunter" at bounding box center [441, 260] width 155 height 13
click at [455, 307] on span "Direct OpenAI Knowledge Hunter" at bounding box center [441, 313] width 155 height 13
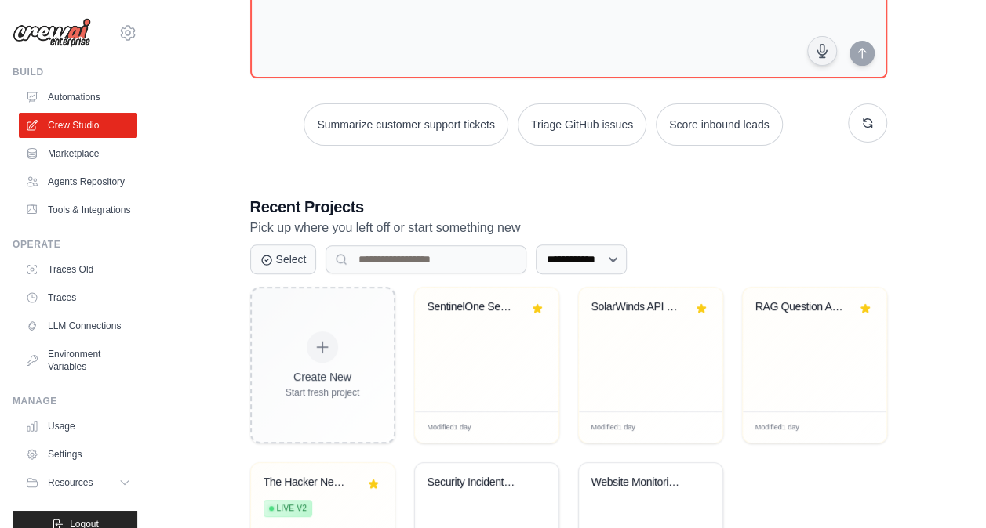
scroll to position [168, 0]
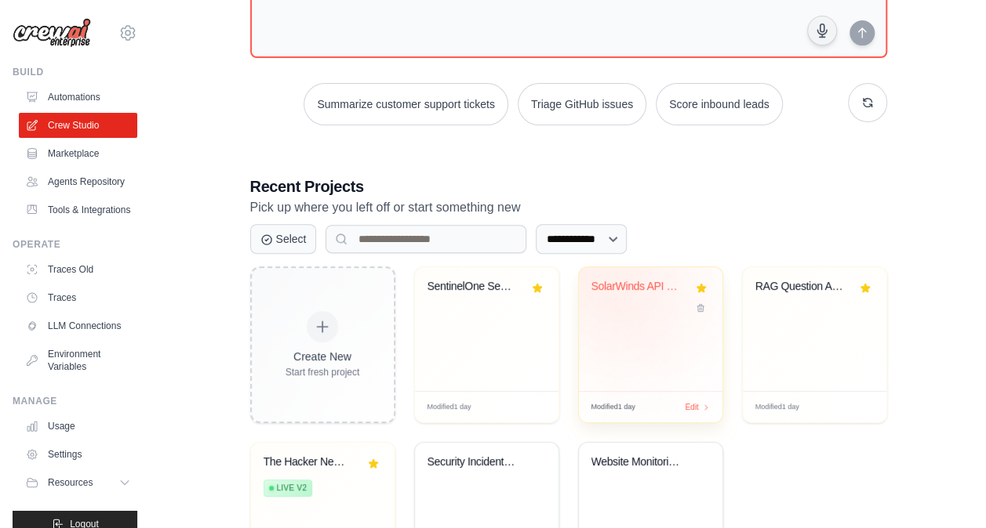
click at [630, 284] on div "SolarWinds API Network Monitoring A..." at bounding box center [638, 287] width 95 height 14
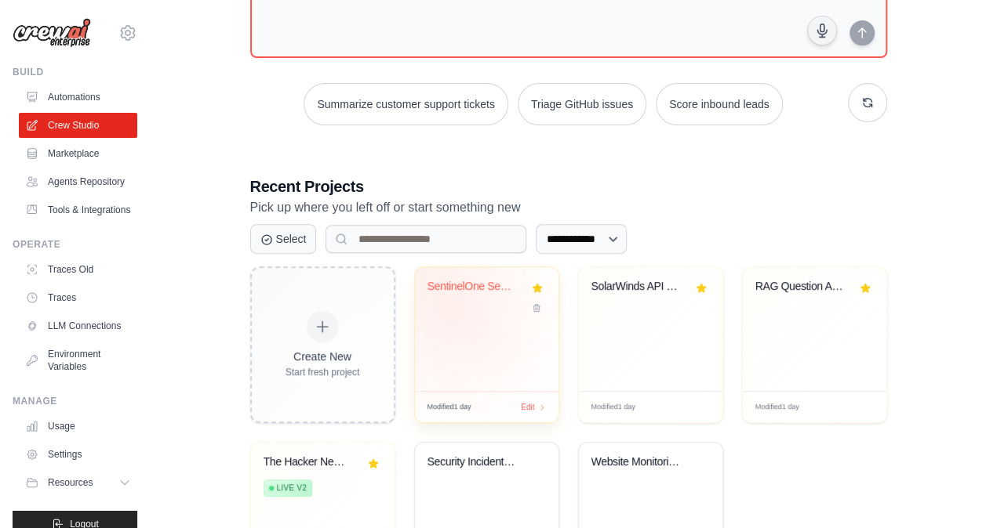
scroll to position [278, 0]
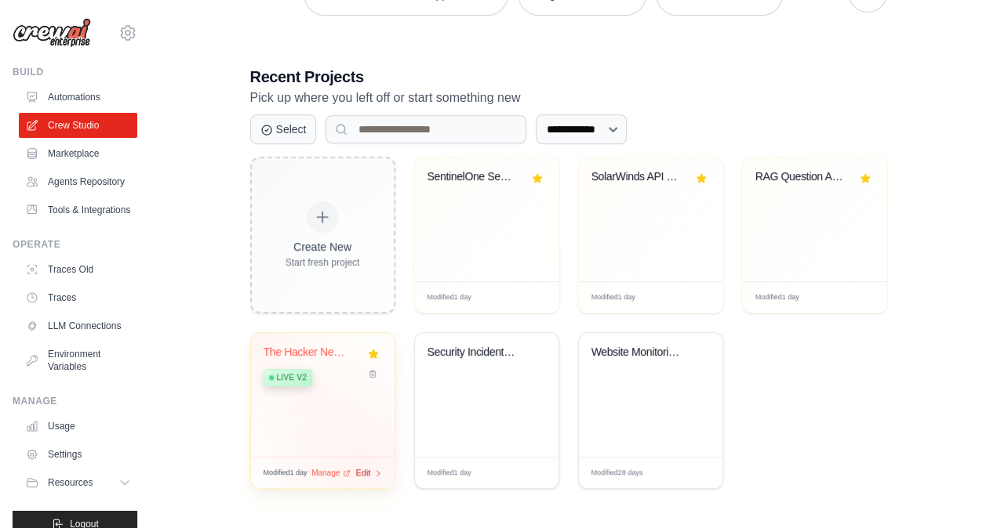
click at [364, 470] on span "Edit" at bounding box center [363, 473] width 15 height 13
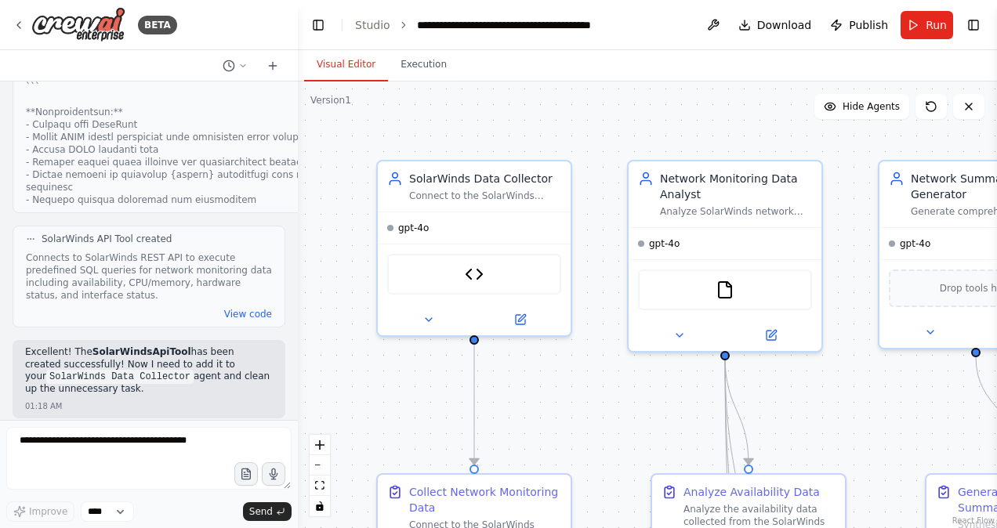
scroll to position [17088, 0]
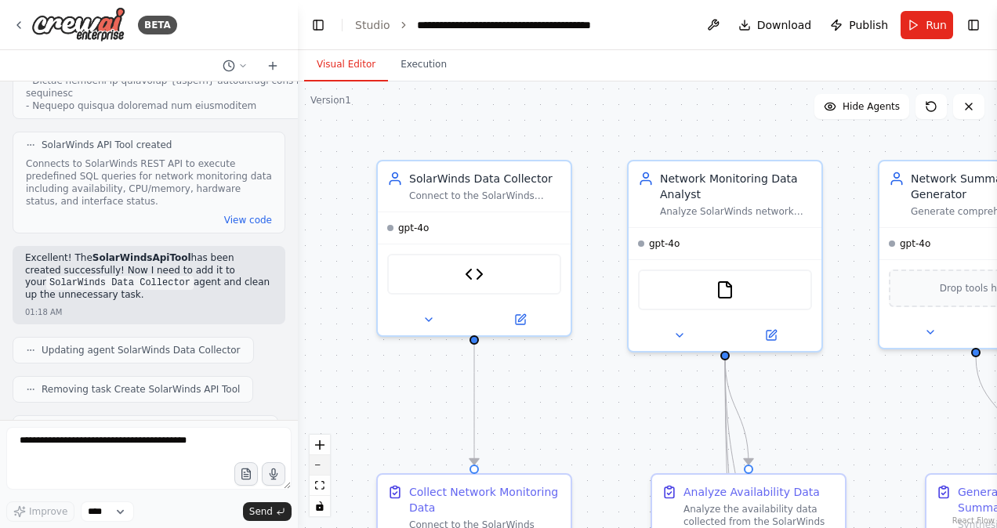
click at [318, 466] on icon "zoom out" at bounding box center [319, 466] width 9 height 2
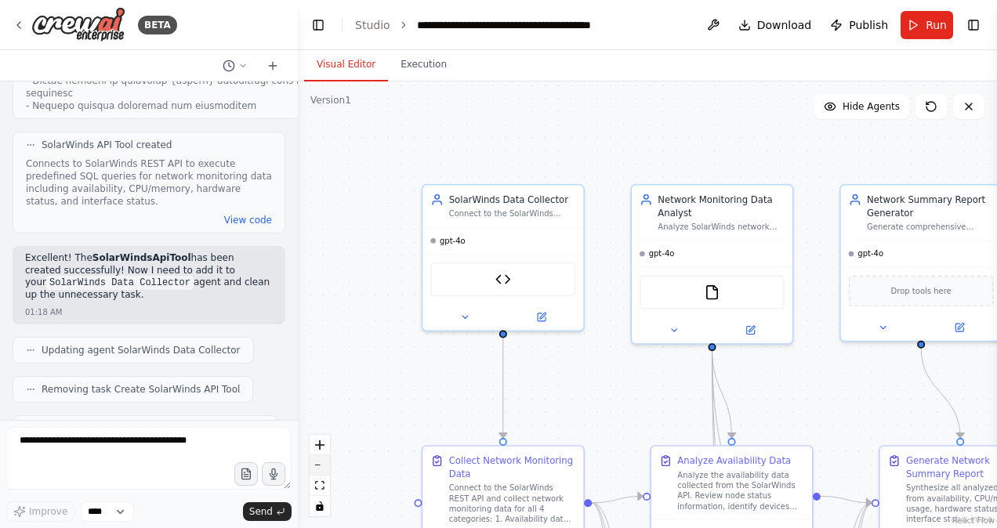
click at [318, 466] on icon "zoom out" at bounding box center [319, 466] width 9 height 2
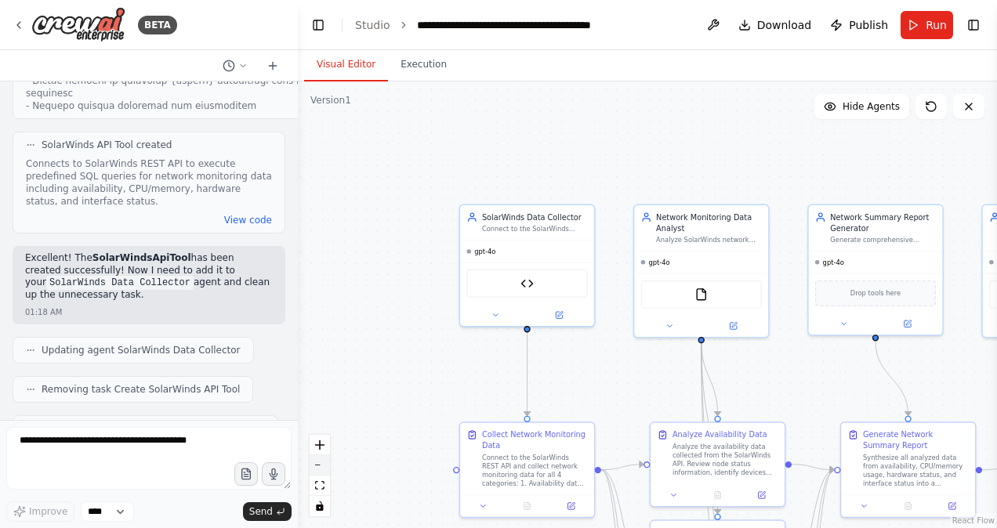
click at [318, 466] on icon "zoom out" at bounding box center [319, 466] width 9 height 2
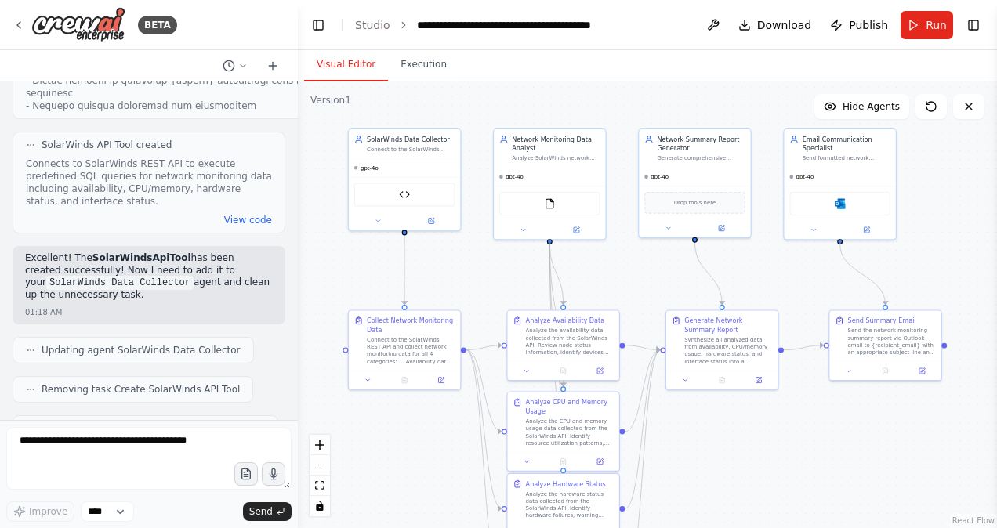
drag, startPoint x: 635, startPoint y: 174, endPoint x: 492, endPoint y: 82, distance: 170.1
click at [492, 82] on div ".deletable-edge-delete-btn { width: 20px; height: 20px; border: 0px solid #ffff…" at bounding box center [647, 305] width 699 height 447
click at [20, 17] on div "BETA" at bounding box center [95, 24] width 165 height 35
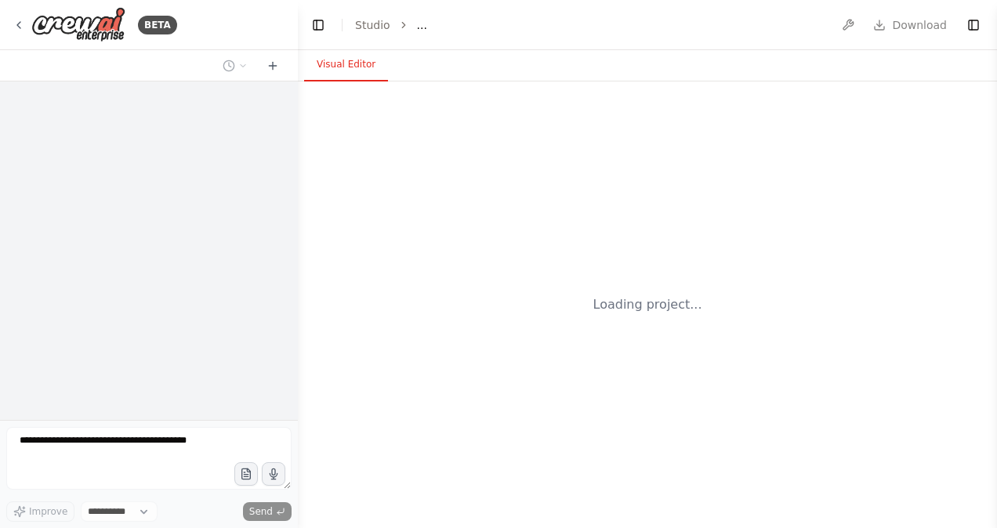
select select "****"
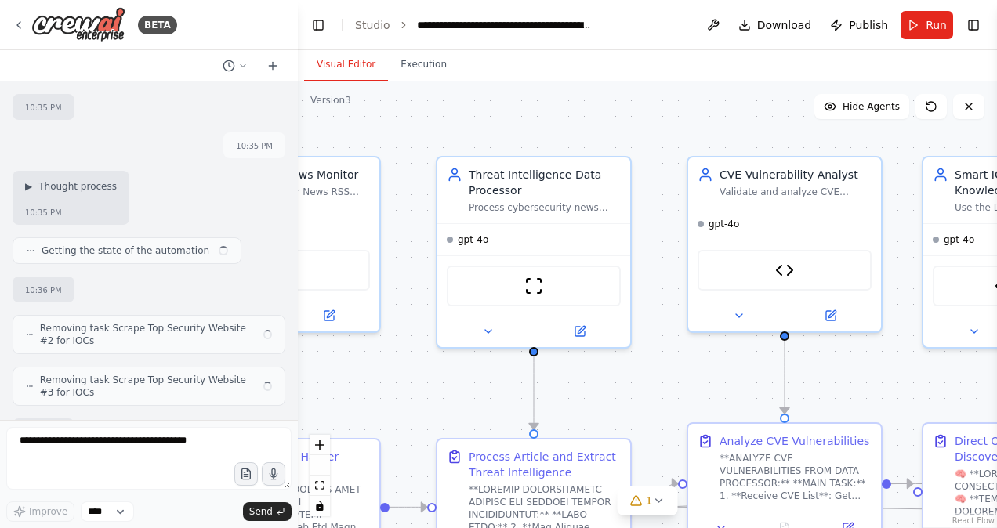
drag, startPoint x: 499, startPoint y: 125, endPoint x: 560, endPoint y: 122, distance: 60.5
click at [560, 122] on div ".deletable-edge-delete-btn { width: 20px; height: 20px; border: 0px solid #ffff…" at bounding box center [647, 305] width 699 height 447
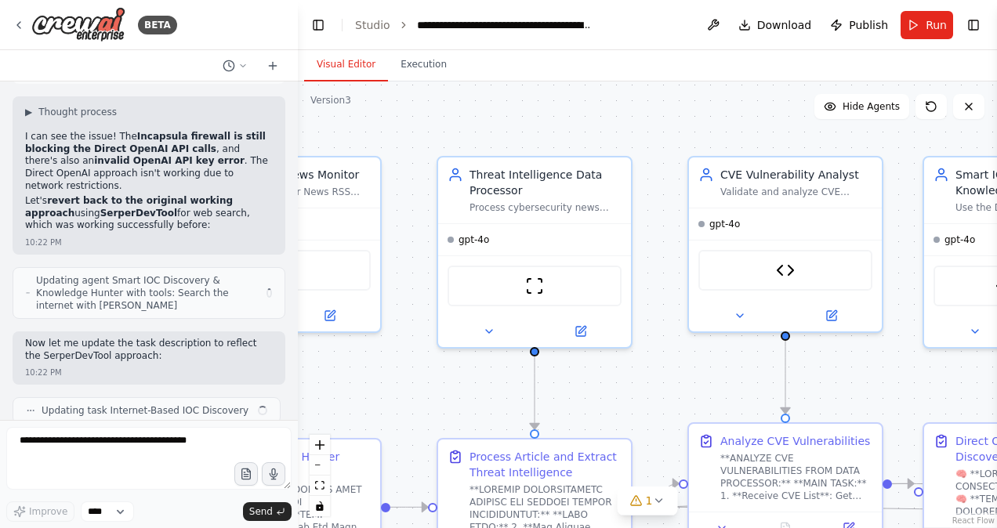
scroll to position [75271, 0]
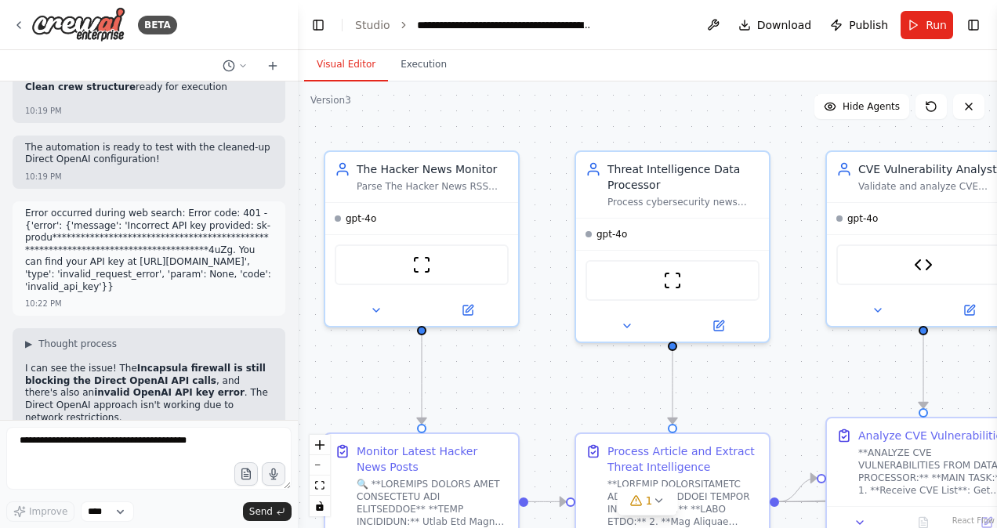
drag, startPoint x: 494, startPoint y: 126, endPoint x: 632, endPoint y: 121, distance: 138.1
click at [632, 121] on div ".deletable-edge-delete-btn { width: 20px; height: 20px; border: 0px solid #ffff…" at bounding box center [647, 305] width 699 height 447
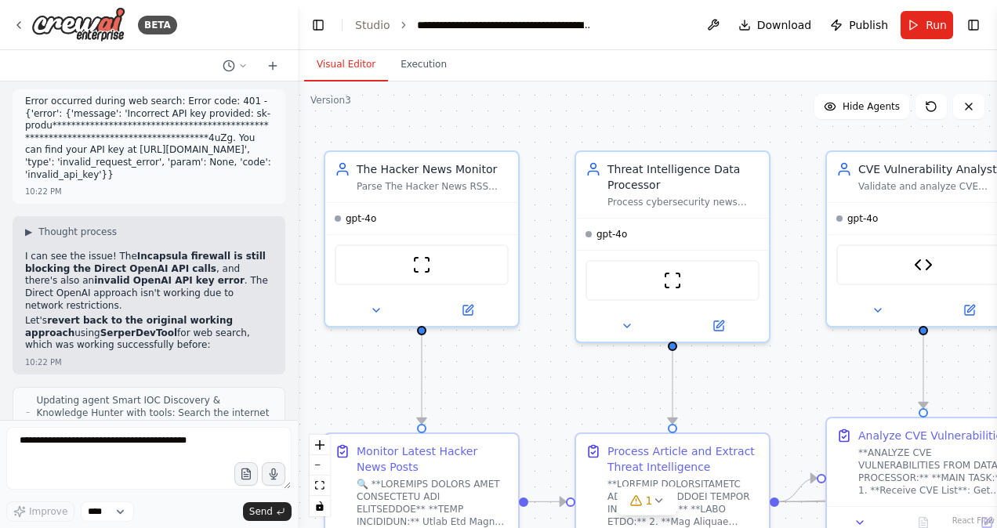
scroll to position [75383, 0]
drag, startPoint x: 735, startPoint y: 133, endPoint x: 427, endPoint y: 64, distance: 316.4
drag, startPoint x: 427, startPoint y: 64, endPoint x: 772, endPoint y: 102, distance: 347.0
click at [772, 102] on div ".deletable-edge-delete-btn { width: 20px; height: 20px; border: 0px solid #ffff…" at bounding box center [647, 305] width 699 height 447
drag, startPoint x: 798, startPoint y: 217, endPoint x: 587, endPoint y: 185, distance: 213.4
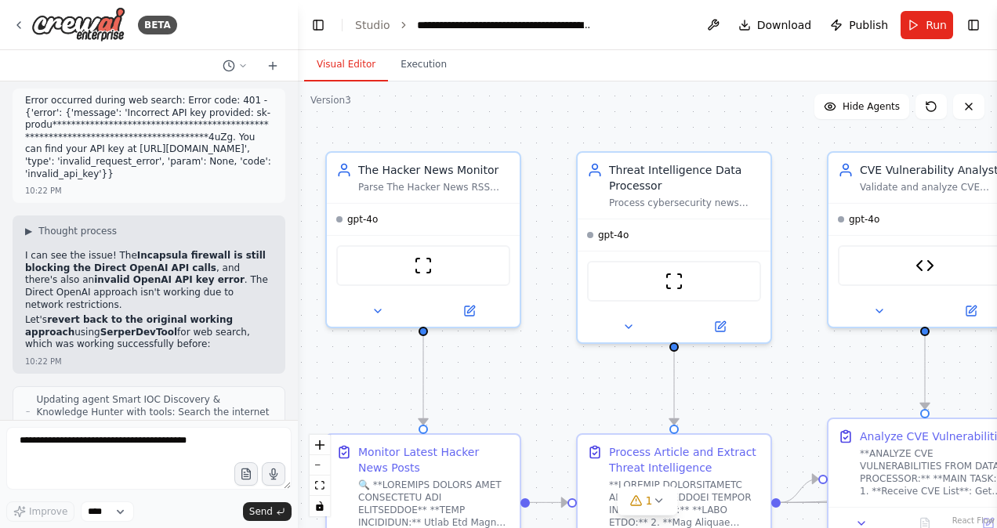
drag, startPoint x: 587, startPoint y: 185, endPoint x: 695, endPoint y: 115, distance: 128.1
click at [695, 115] on div ".deletable-edge-delete-btn { width: 20px; height: 20px; border: 0px solid #ffff…" at bounding box center [647, 305] width 699 height 447
click at [321, 469] on button "zoom out" at bounding box center [320, 466] width 20 height 20
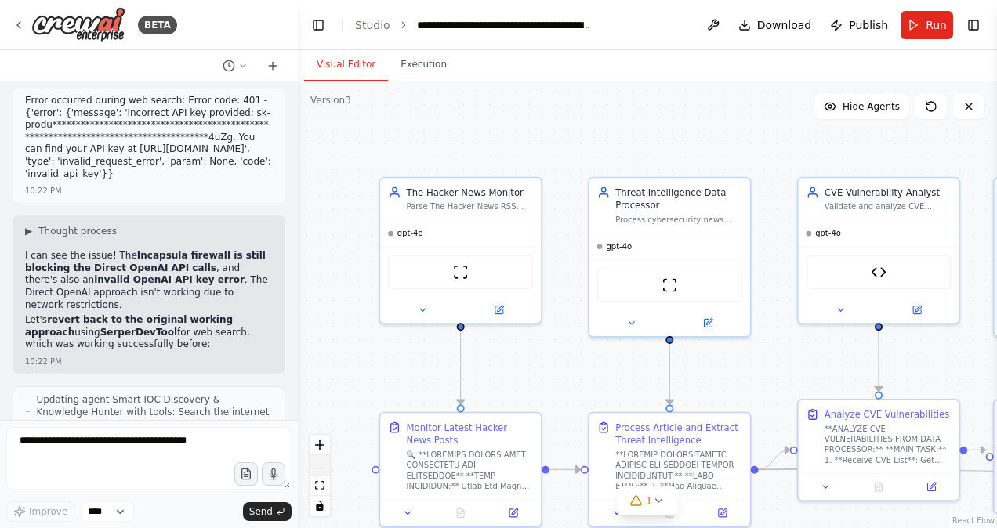
click at [321, 469] on button "zoom out" at bounding box center [320, 466] width 20 height 20
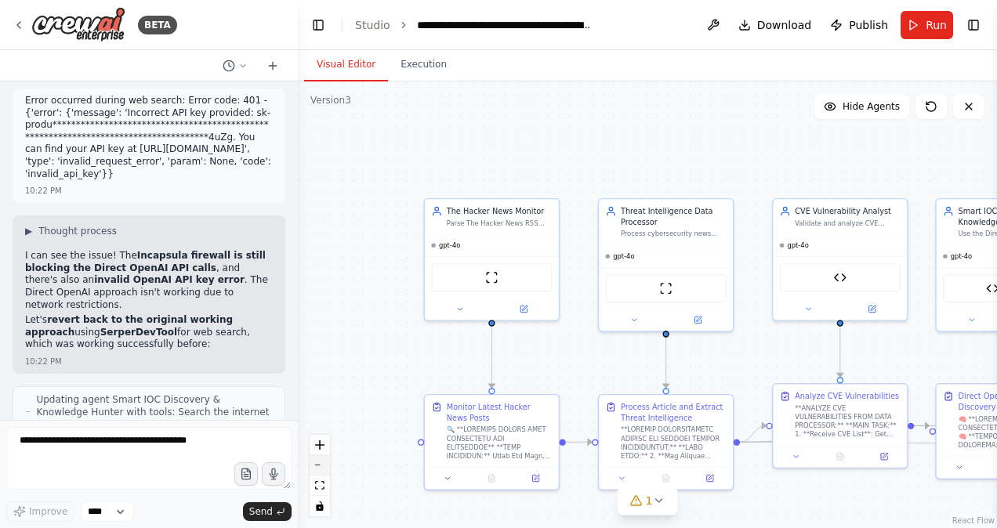
click at [321, 469] on button "zoom out" at bounding box center [320, 466] width 20 height 20
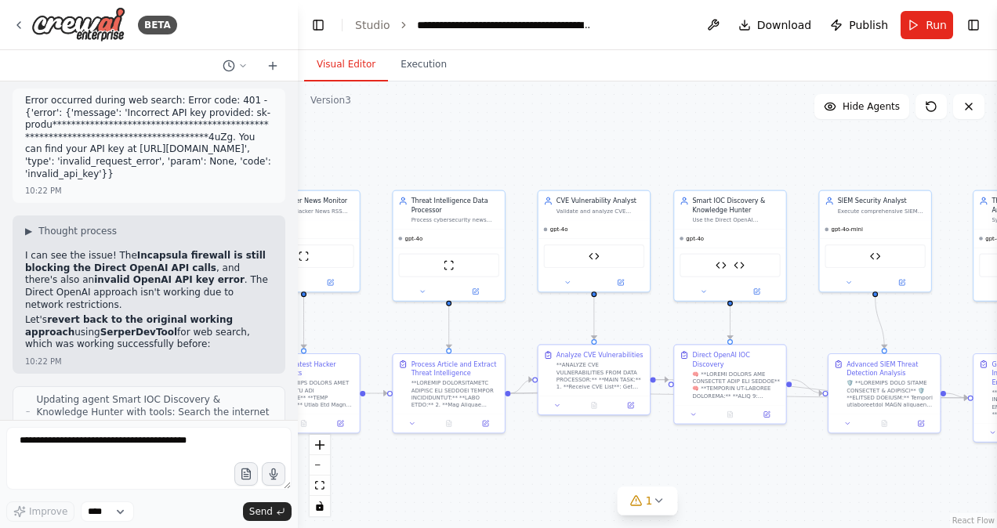
drag, startPoint x: 837, startPoint y: 193, endPoint x: 621, endPoint y: 167, distance: 217.2
click at [621, 167] on div ".deletable-edge-delete-btn { width: 20px; height: 20px; border: 0px solid #ffff…" at bounding box center [647, 305] width 699 height 447
click at [736, 262] on img at bounding box center [737, 263] width 11 height 11
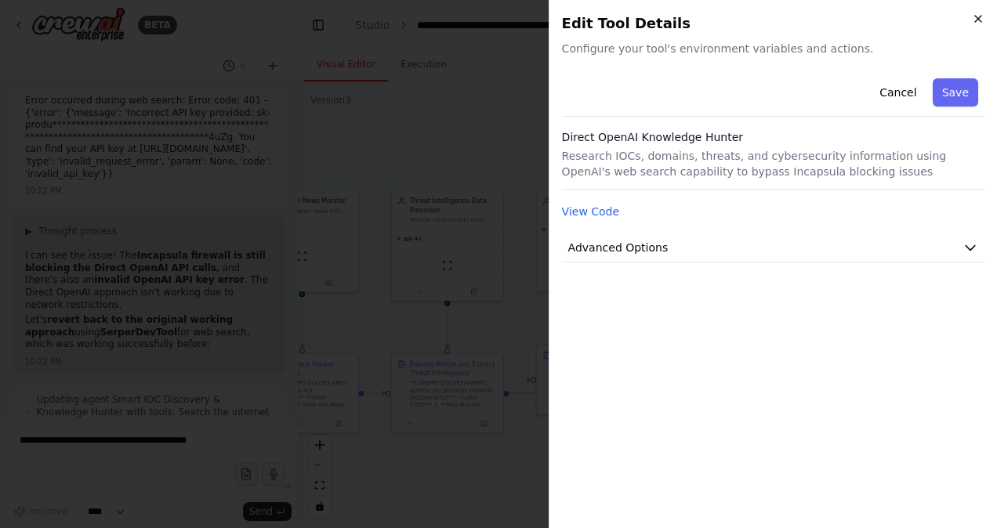
click at [979, 17] on icon "button" at bounding box center [978, 19] width 13 height 13
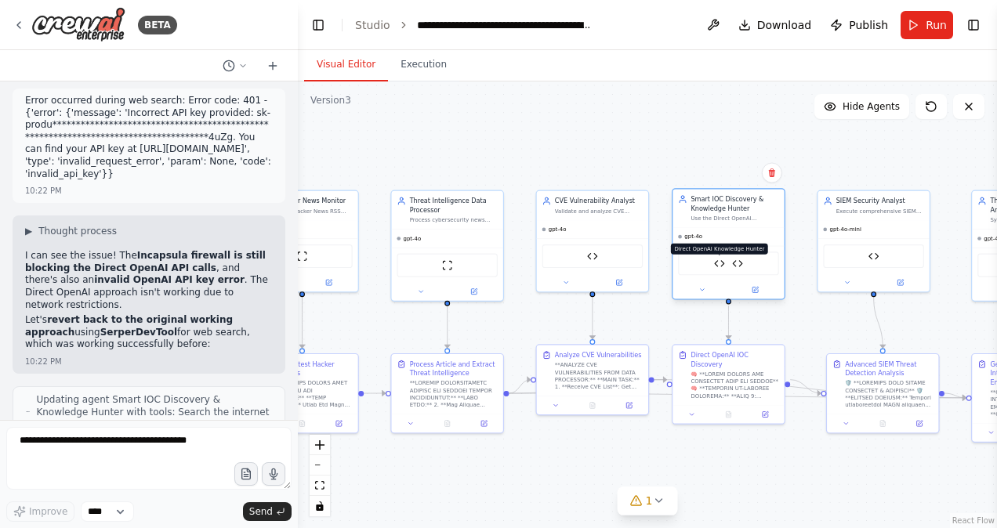
click at [718, 267] on img at bounding box center [719, 263] width 11 height 11
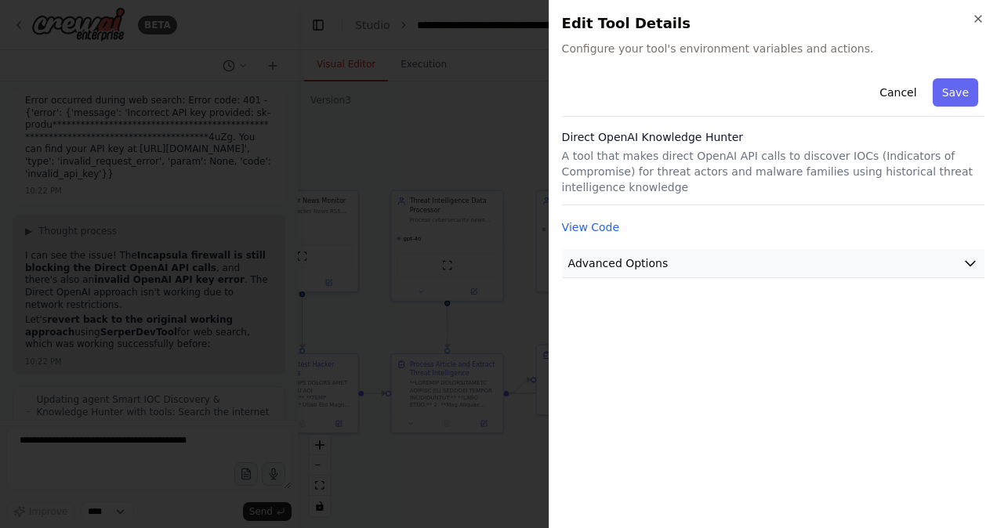
click at [974, 262] on icon "button" at bounding box center [970, 264] width 9 height 5
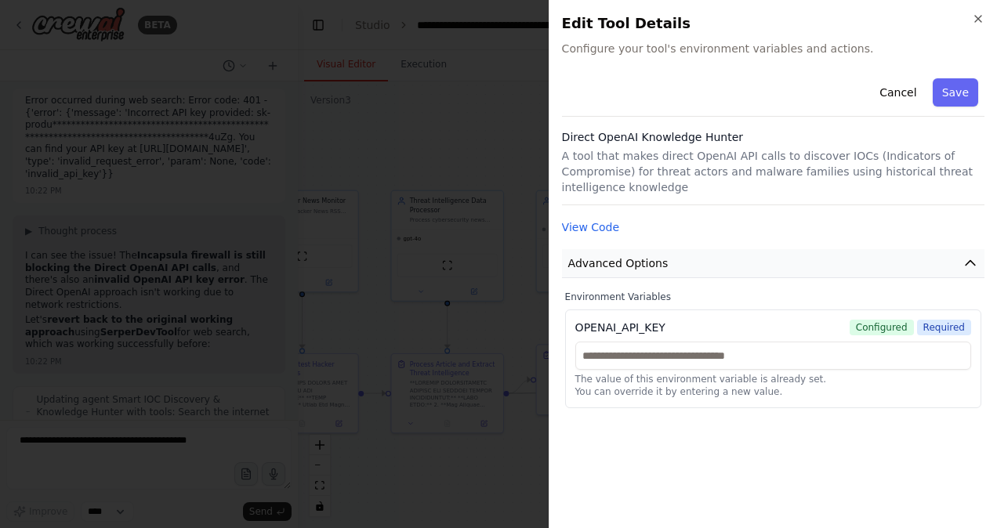
click at [974, 256] on icon "button" at bounding box center [971, 264] width 16 height 16
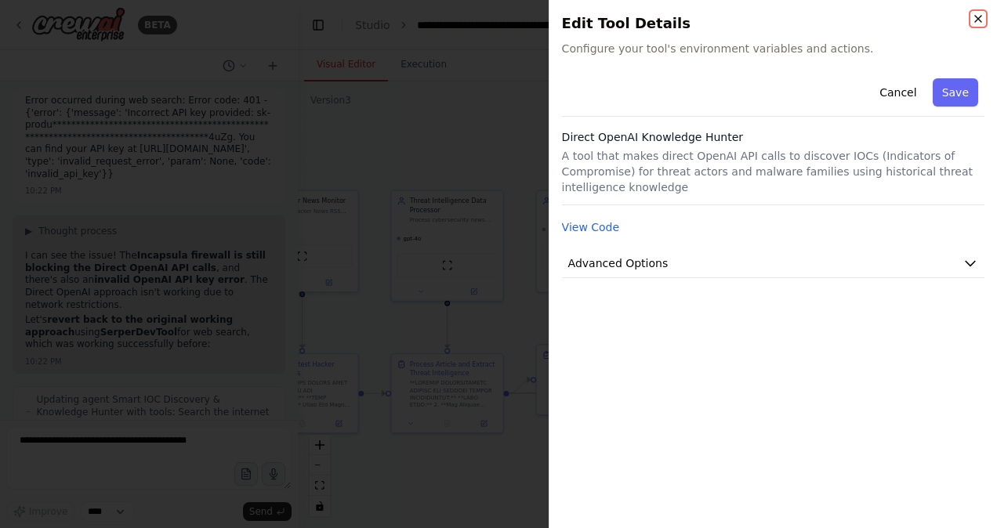
click at [977, 20] on icon "button" at bounding box center [978, 19] width 6 height 6
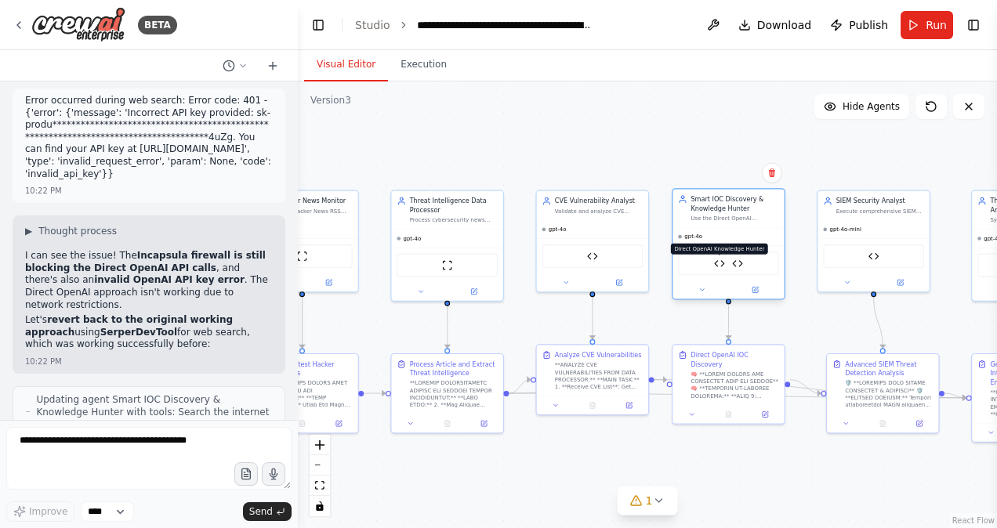
click at [717, 263] on img at bounding box center [719, 263] width 11 height 11
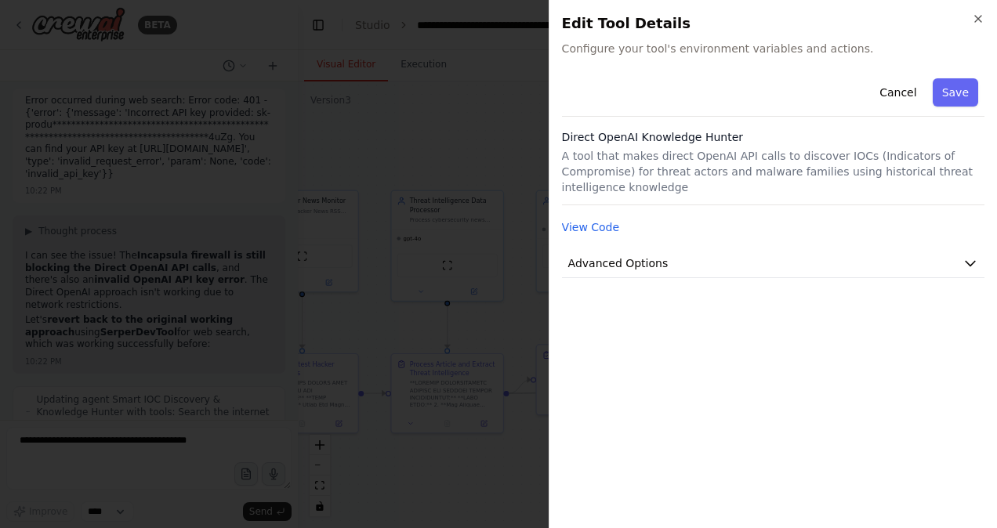
click at [979, 25] on h2 "Edit Tool Details" at bounding box center [773, 24] width 423 height 22
click at [975, 20] on icon "button" at bounding box center [978, 19] width 13 height 13
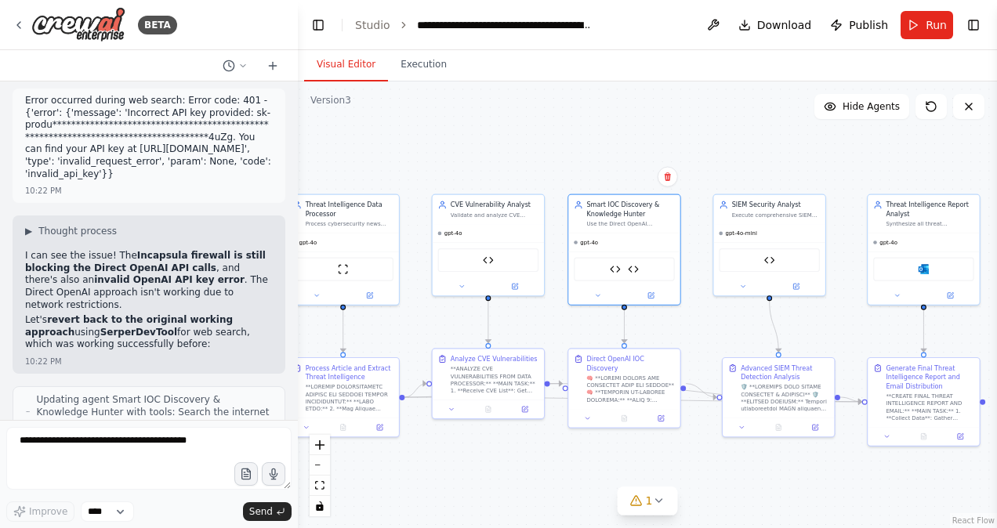
drag, startPoint x: 714, startPoint y: 152, endPoint x: 611, endPoint y: 156, distance: 103.6
click at [611, 156] on div ".deletable-edge-delete-btn { width: 20px; height: 20px; border: 0px solid #ffff…" at bounding box center [647, 305] width 699 height 447
click at [655, 292] on button at bounding box center [651, 294] width 51 height 11
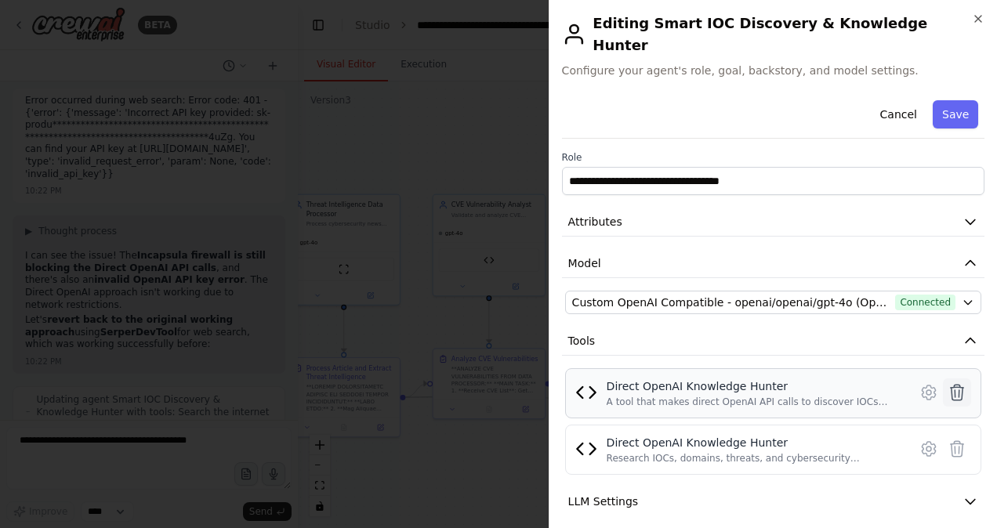
click at [951, 385] on icon at bounding box center [957, 393] width 13 height 16
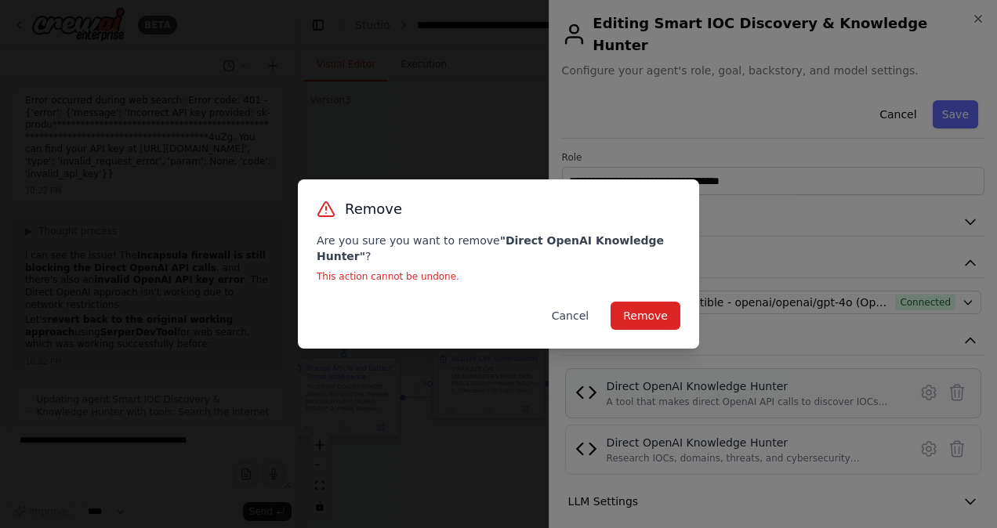
click at [591, 308] on button "Cancel" at bounding box center [570, 316] width 62 height 28
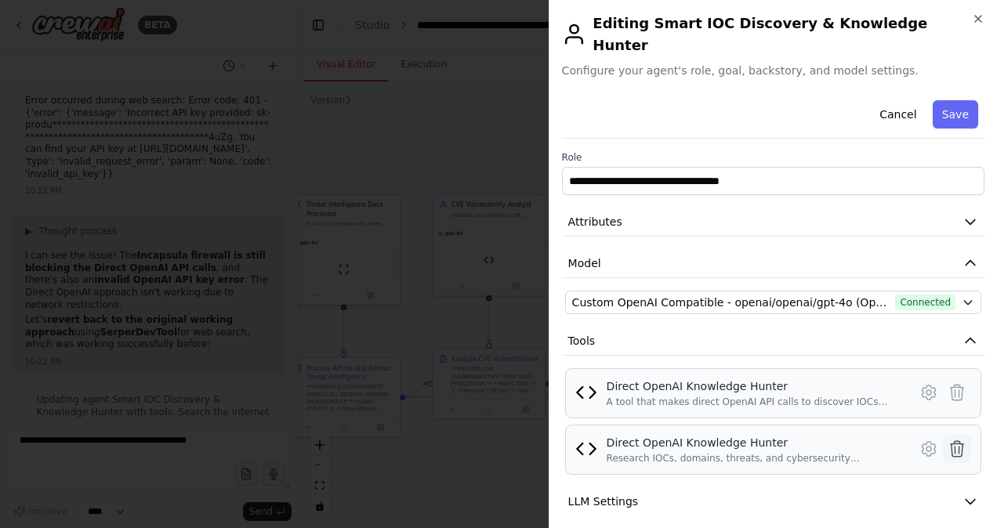
click at [948, 440] on icon at bounding box center [957, 449] width 19 height 19
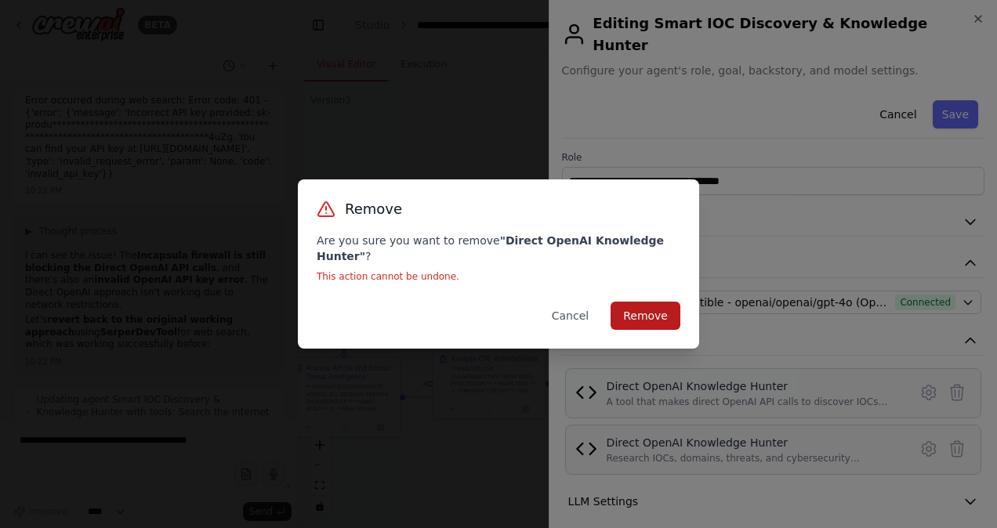
click at [645, 304] on button "Remove" at bounding box center [646, 316] width 70 height 28
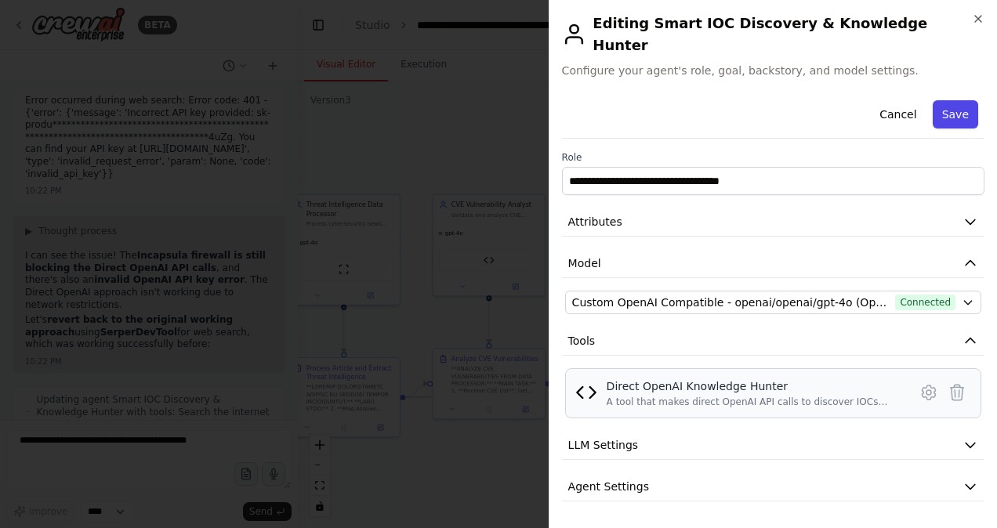
click at [949, 100] on button "Save" at bounding box center [955, 114] width 45 height 28
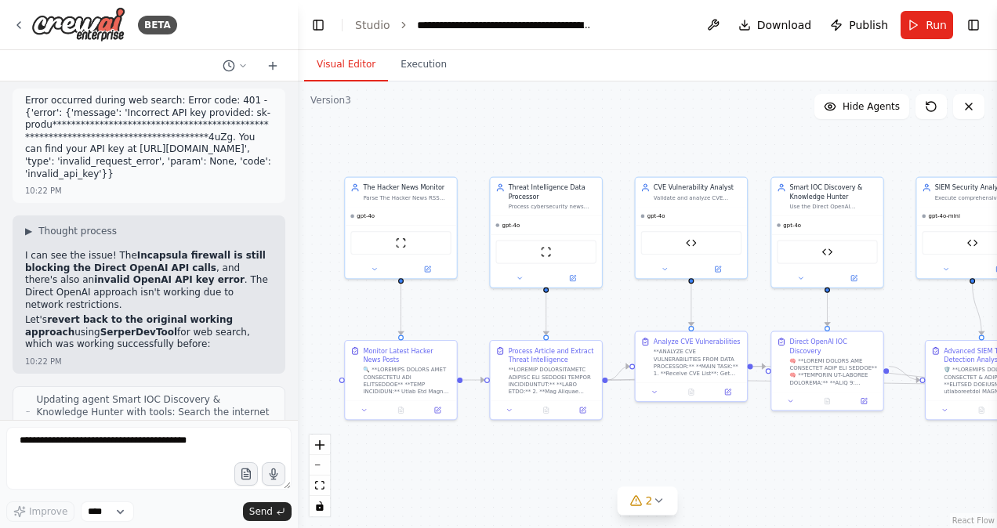
drag, startPoint x: 561, startPoint y: 126, endPoint x: 768, endPoint y: 110, distance: 206.9
click at [768, 110] on div ".deletable-edge-delete-btn { width: 20px; height: 20px; border: 0px solid #ffff…" at bounding box center [647, 305] width 699 height 447
click at [926, 28] on button "Run" at bounding box center [927, 25] width 53 height 28
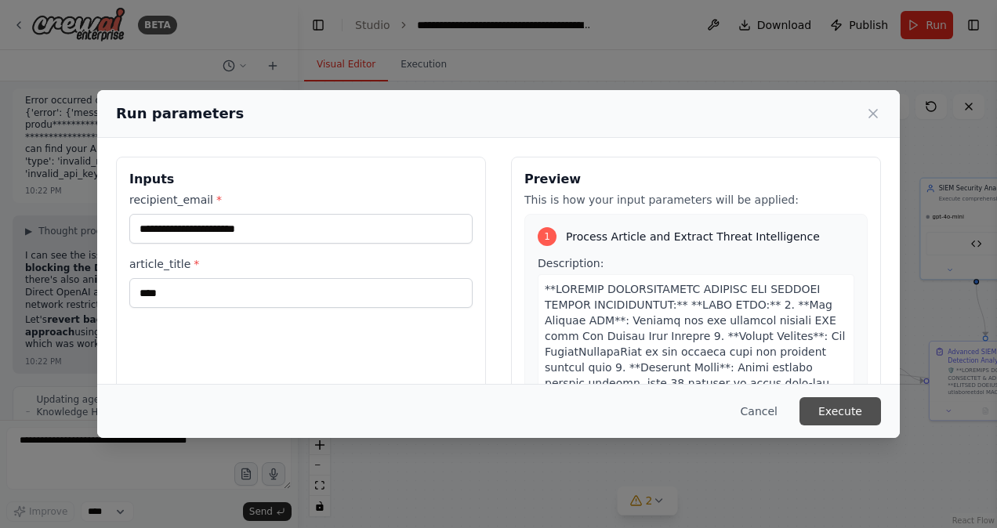
click at [858, 416] on button "Execute" at bounding box center [841, 412] width 82 height 28
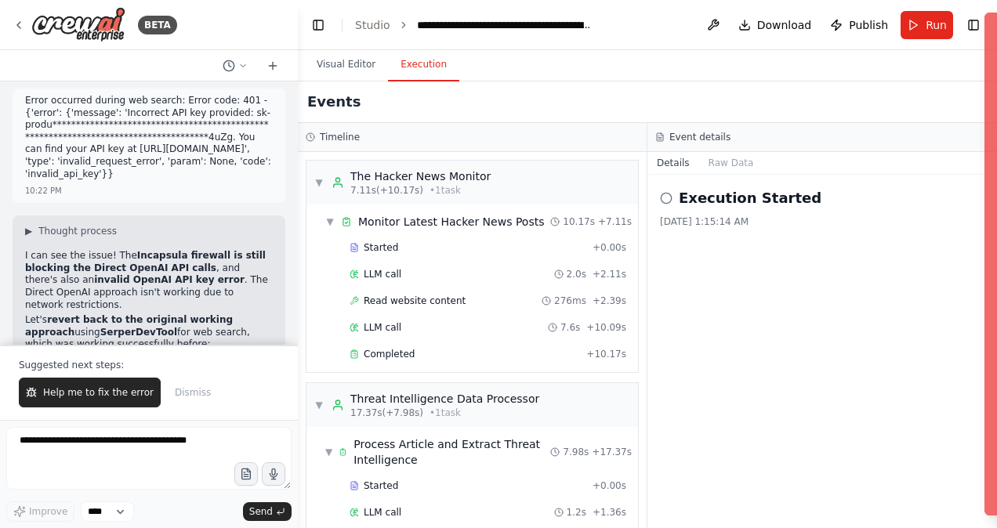
scroll to position [804, 0]
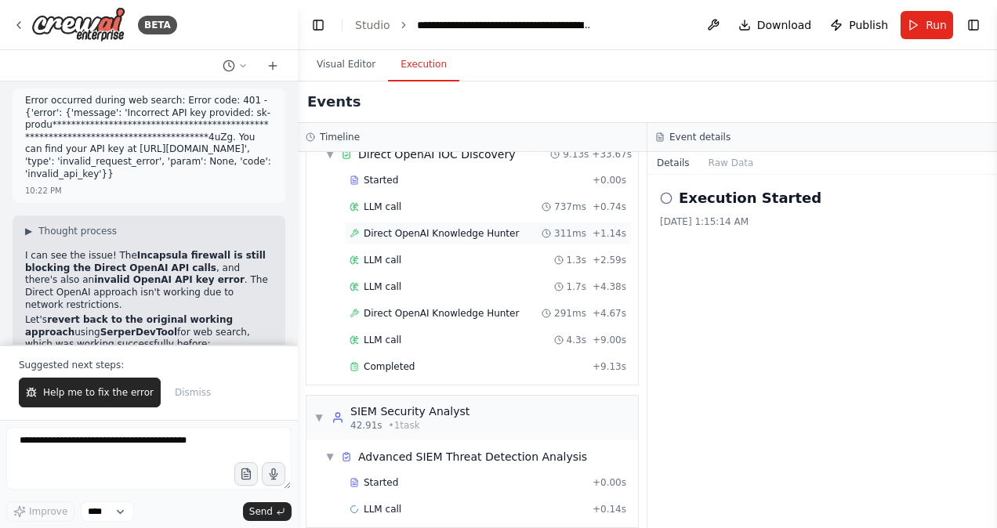
click at [420, 227] on span "Direct OpenAI Knowledge Hunter" at bounding box center [441, 233] width 155 height 13
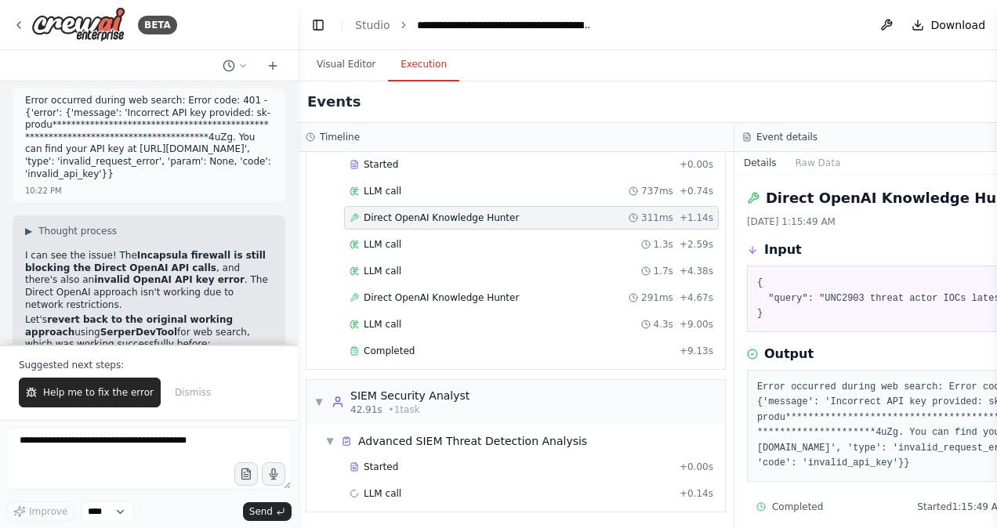
scroll to position [789, 0]
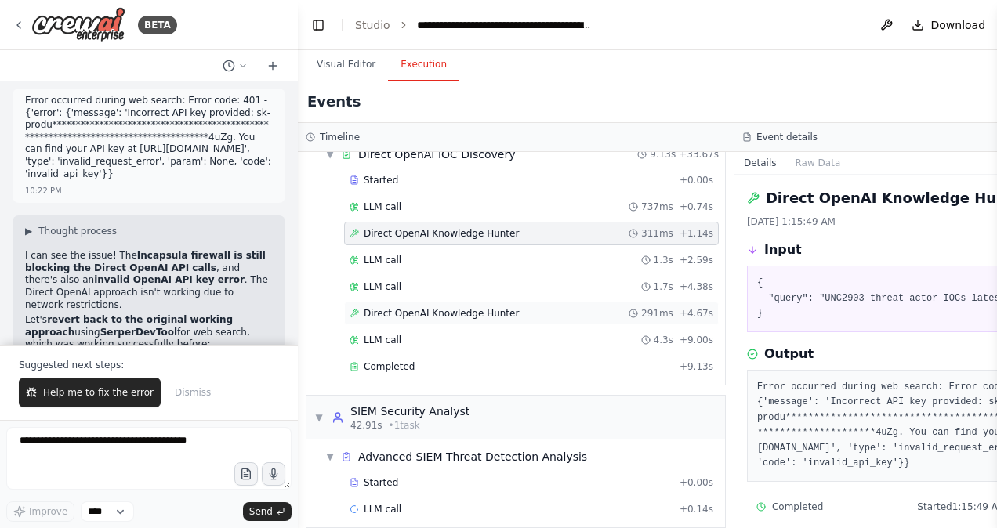
click at [450, 307] on span "Direct OpenAI Knowledge Hunter" at bounding box center [441, 313] width 155 height 13
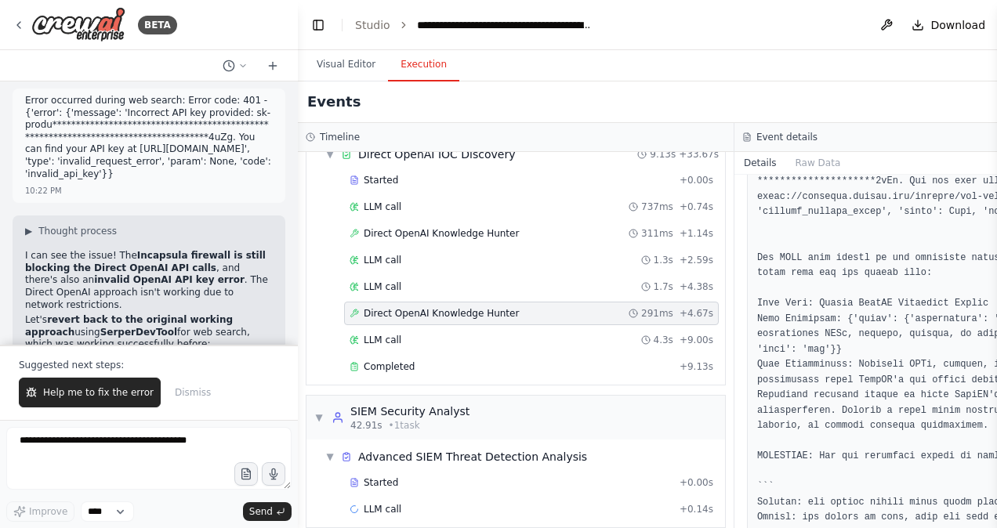
scroll to position [252, 0]
click at [19, 24] on icon at bounding box center [19, 25] width 13 height 13
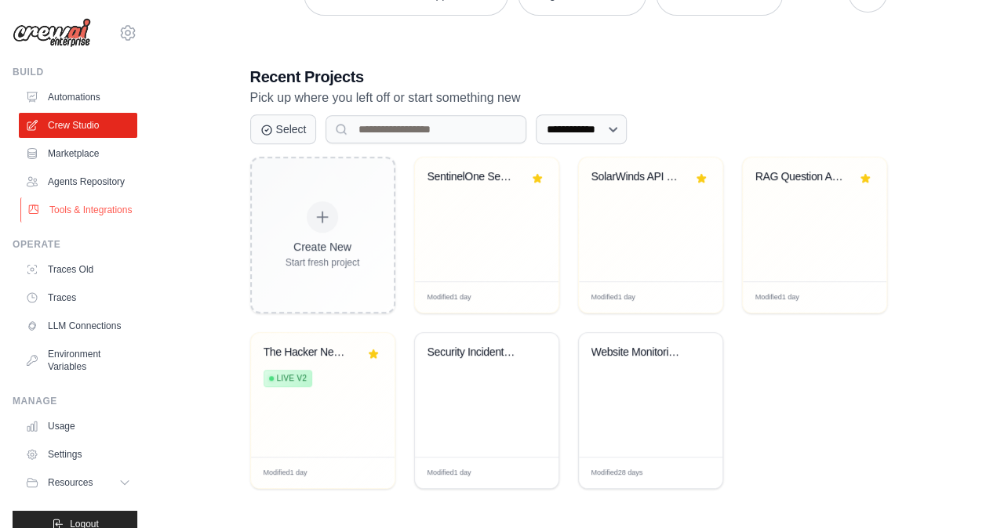
click at [69, 223] on link "Tools & Integrations" at bounding box center [79, 210] width 118 height 25
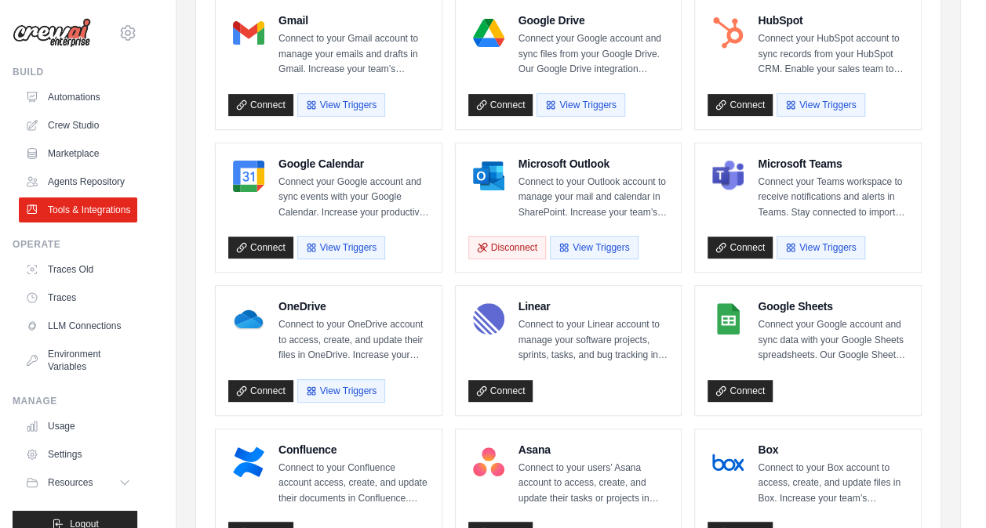
scroll to position [205, 0]
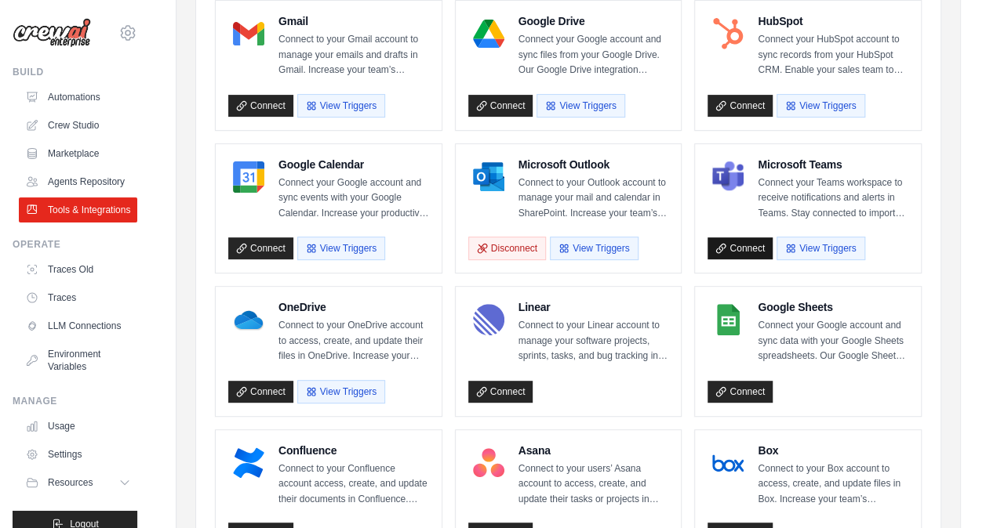
click at [747, 240] on link "Connect" at bounding box center [739, 249] width 65 height 22
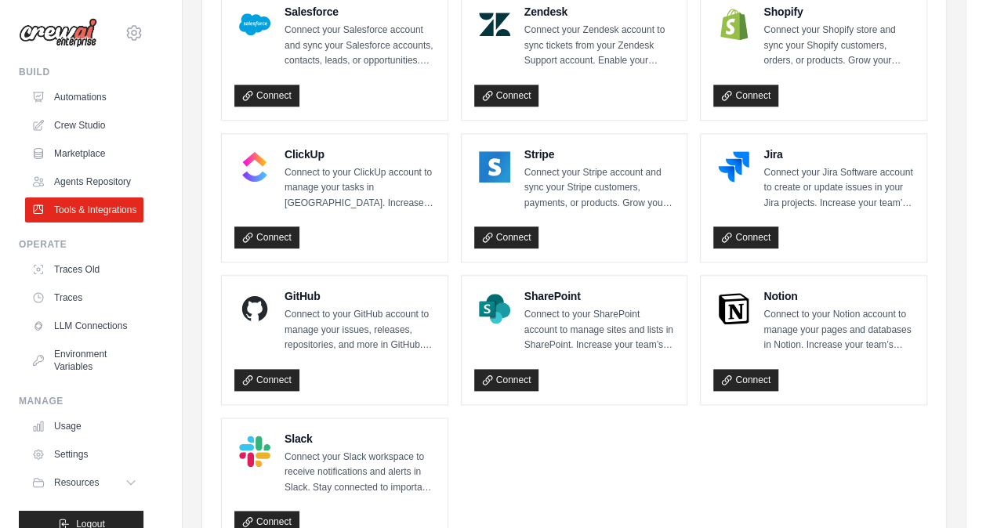
scroll to position [787, 0]
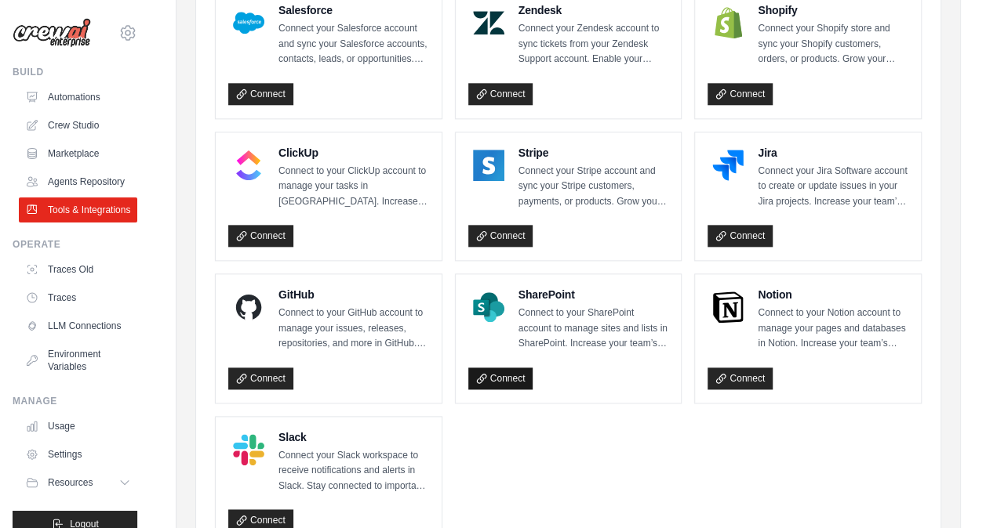
click at [500, 370] on link "Connect" at bounding box center [500, 379] width 65 height 22
